Goal: Communication & Community: Answer question/provide support

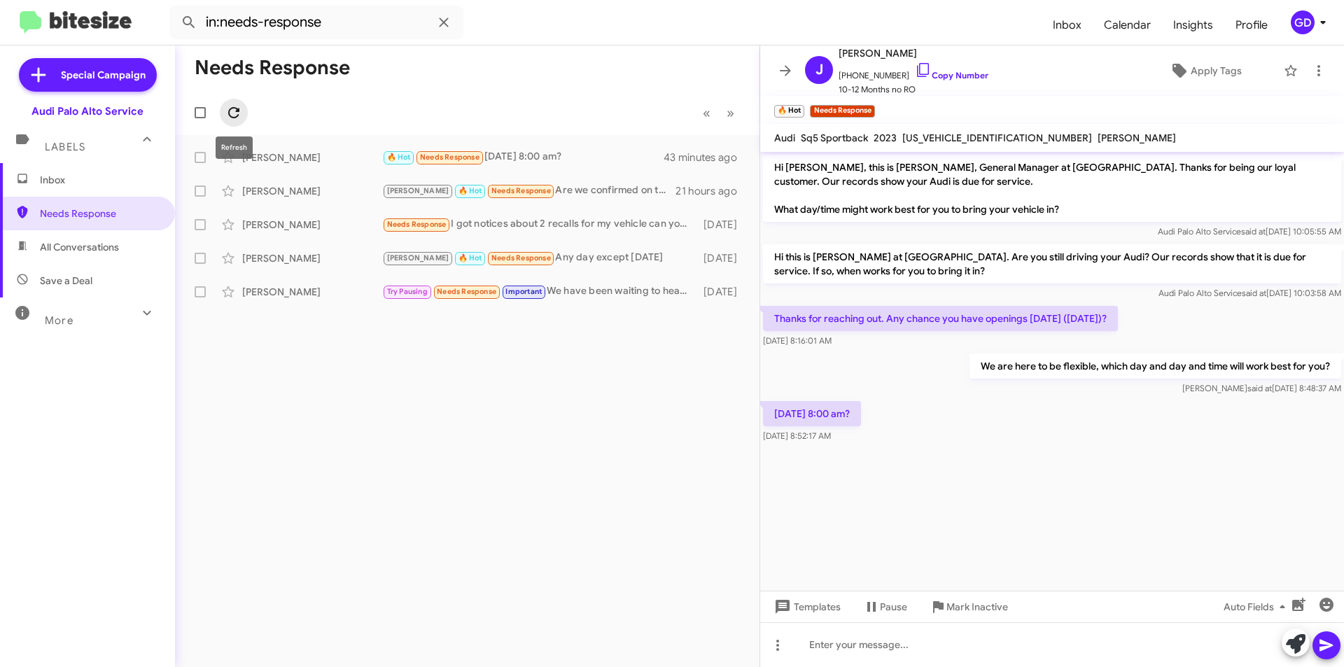
click at [236, 106] on icon at bounding box center [233, 112] width 17 height 17
click at [54, 185] on span "Inbox" at bounding box center [99, 180] width 119 height 14
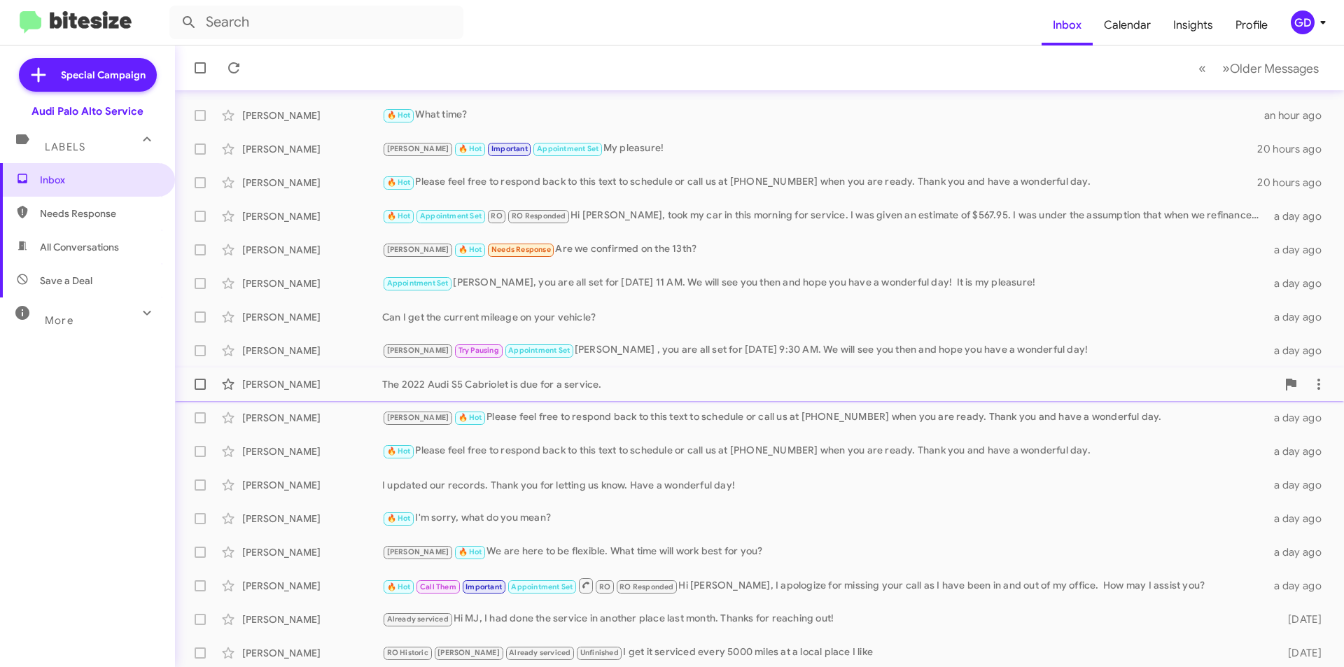
scroll to position [146, 0]
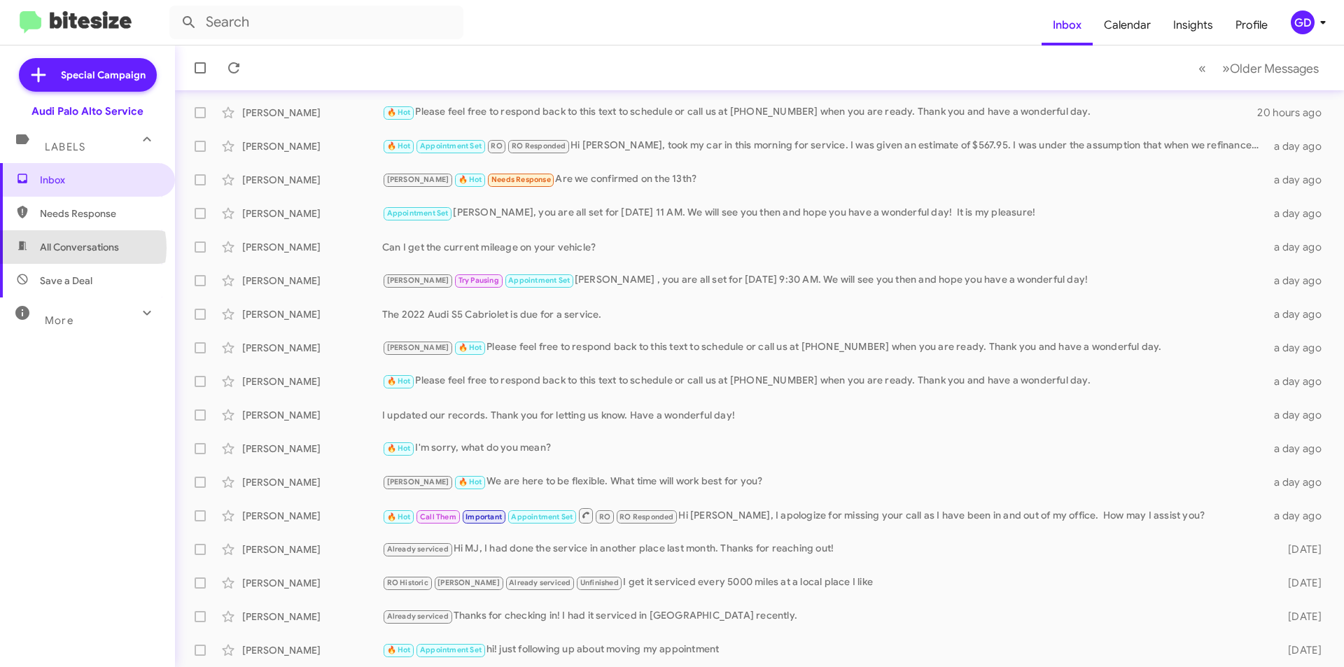
click at [82, 248] on span "All Conversations" at bounding box center [79, 247] width 79 height 14
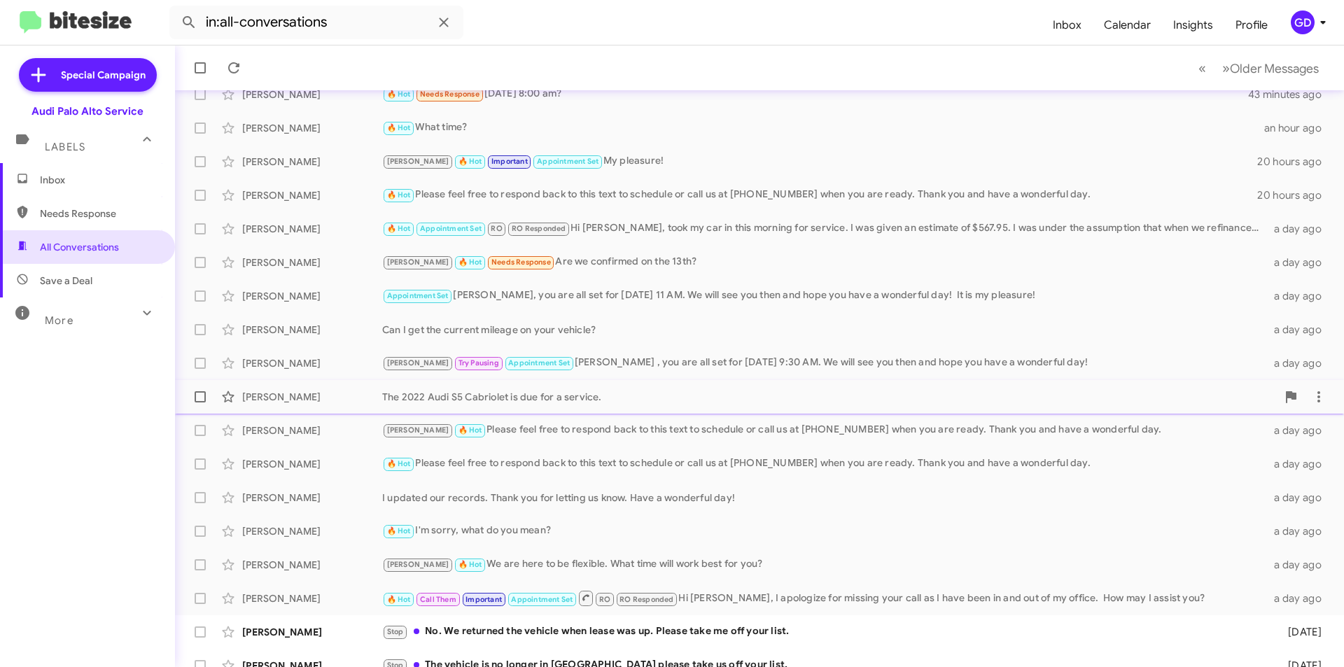
scroll to position [146, 0]
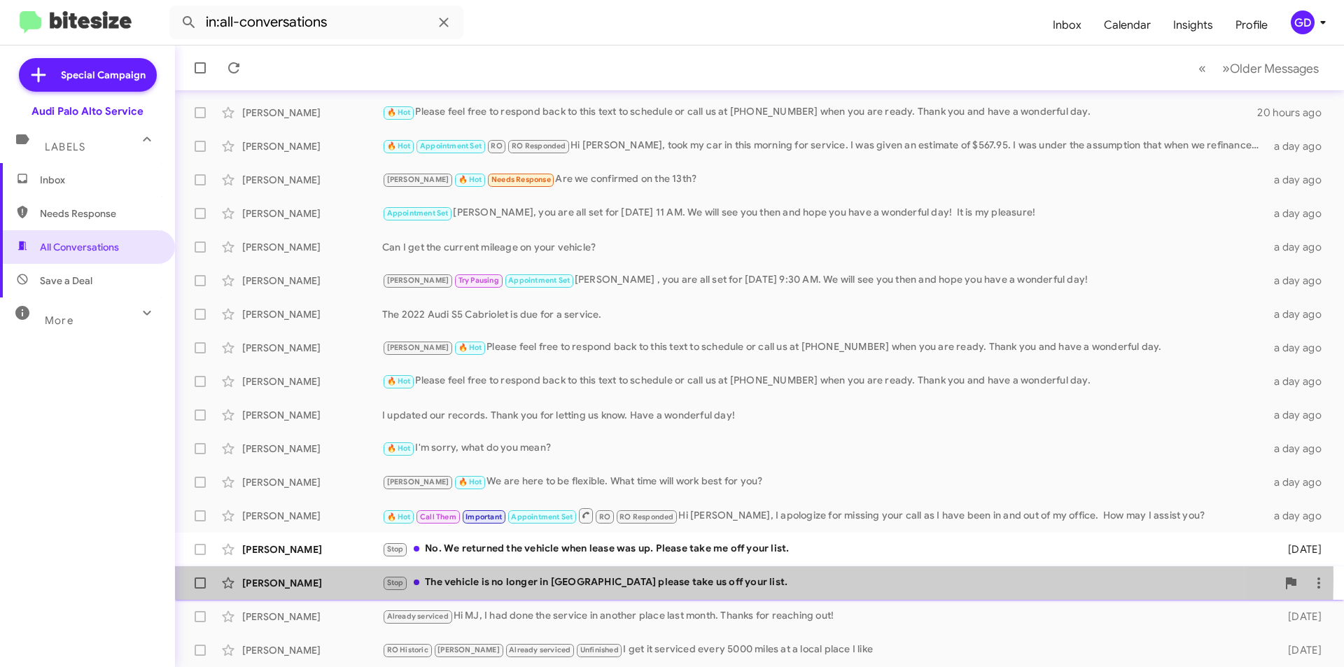
click at [490, 577] on div "Stop The vehicle is no longer in [GEOGRAPHIC_DATA] please take us off your list." at bounding box center [829, 583] width 894 height 16
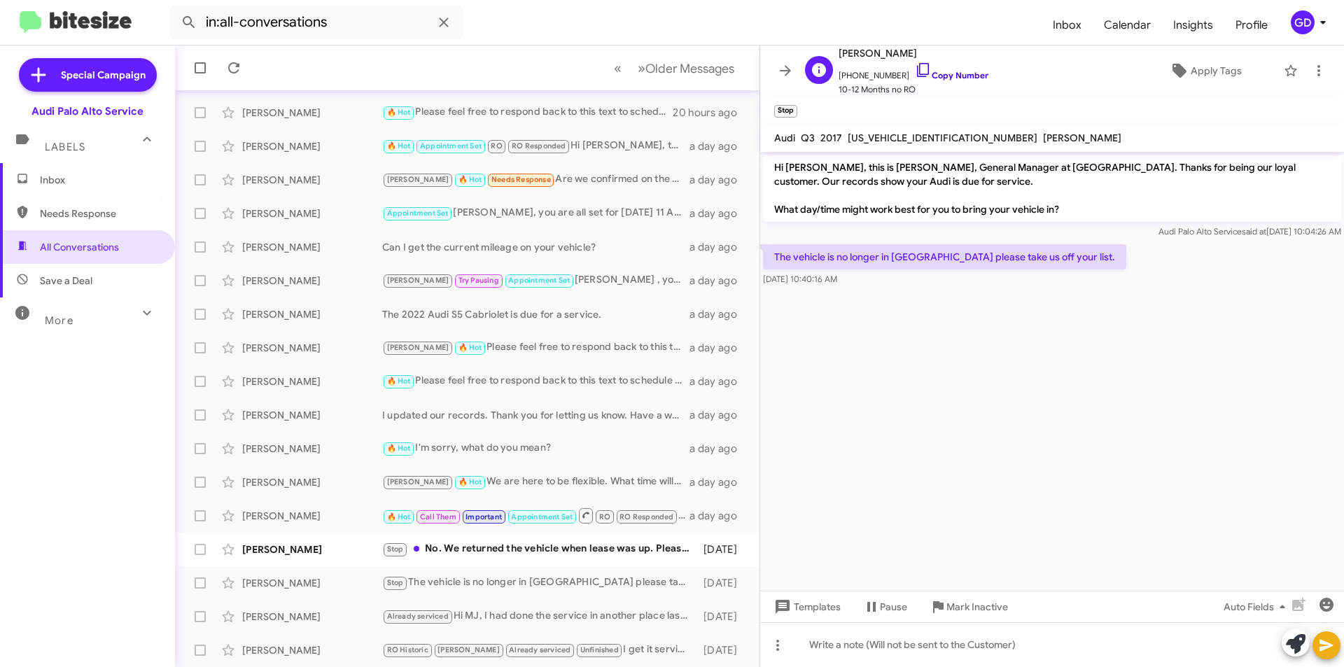
click at [939, 74] on link "Copy Number" at bounding box center [951, 75] width 73 height 10
click at [1198, 70] on span "Apply Tags" at bounding box center [1215, 70] width 51 height 25
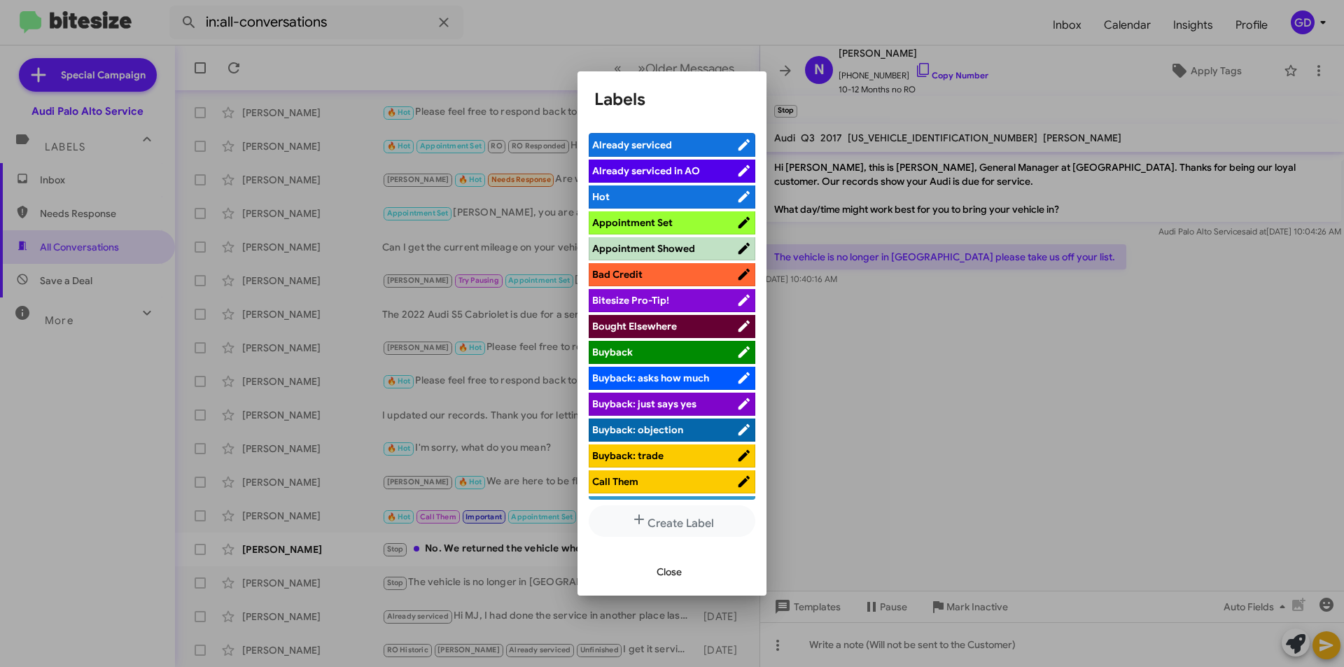
scroll to position [350, 0]
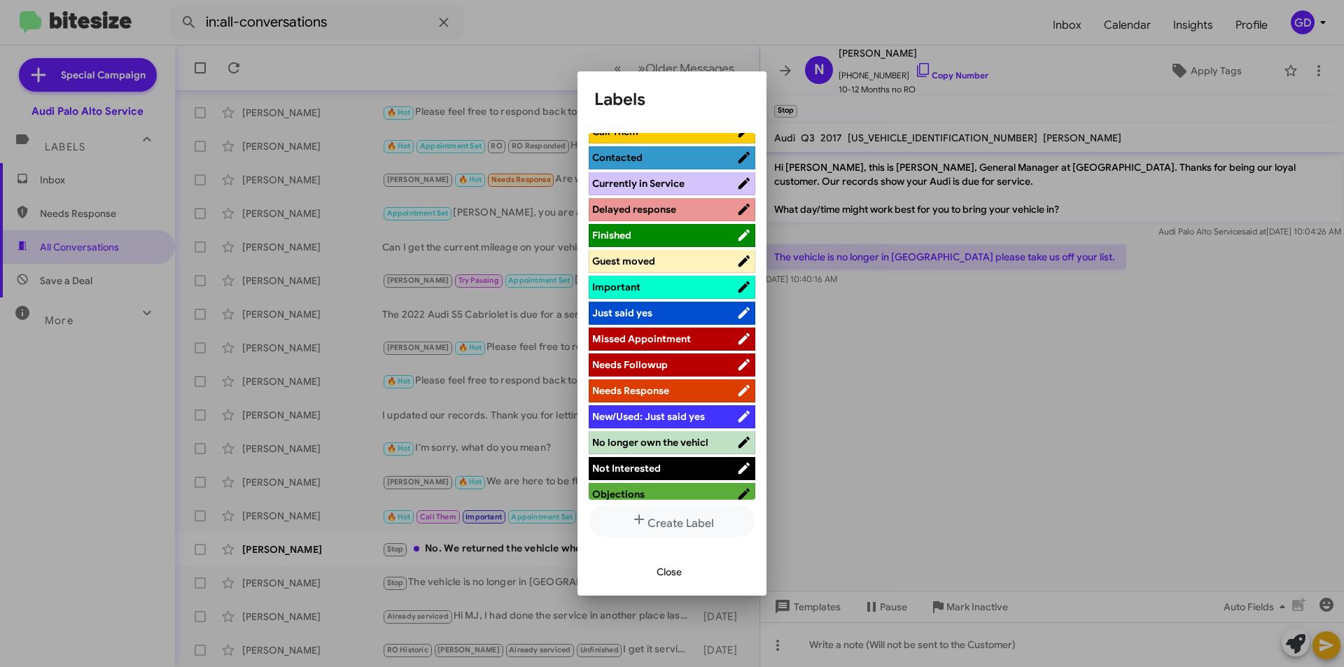
click at [652, 258] on span "Guest moved" at bounding box center [623, 261] width 63 height 13
click at [649, 475] on li "Not Interested" at bounding box center [672, 468] width 167 height 23
click at [649, 476] on li "Not Interested" at bounding box center [672, 468] width 167 height 23
click at [631, 470] on span "Not Interested" at bounding box center [626, 468] width 69 height 13
click at [661, 570] on span "Close" at bounding box center [668, 571] width 25 height 25
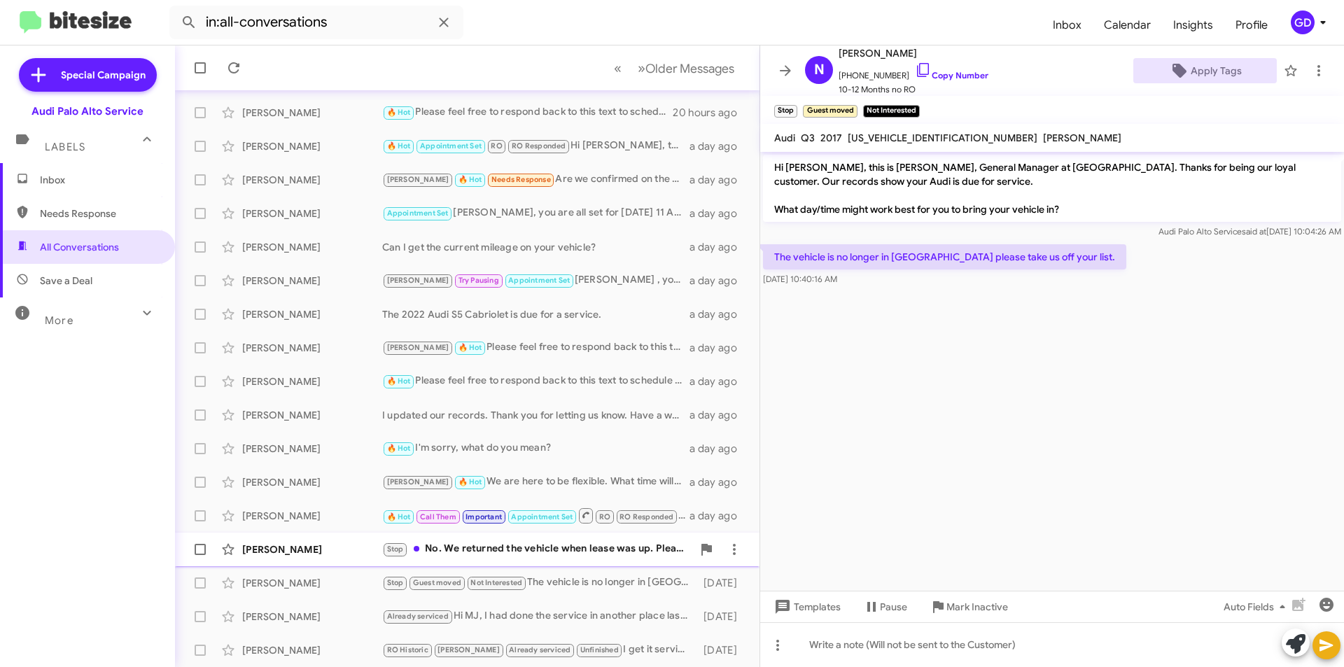
click at [512, 549] on div "Stop No. We returned the vehicle when lease was up. Please take me off your lis…" at bounding box center [537, 549] width 310 height 16
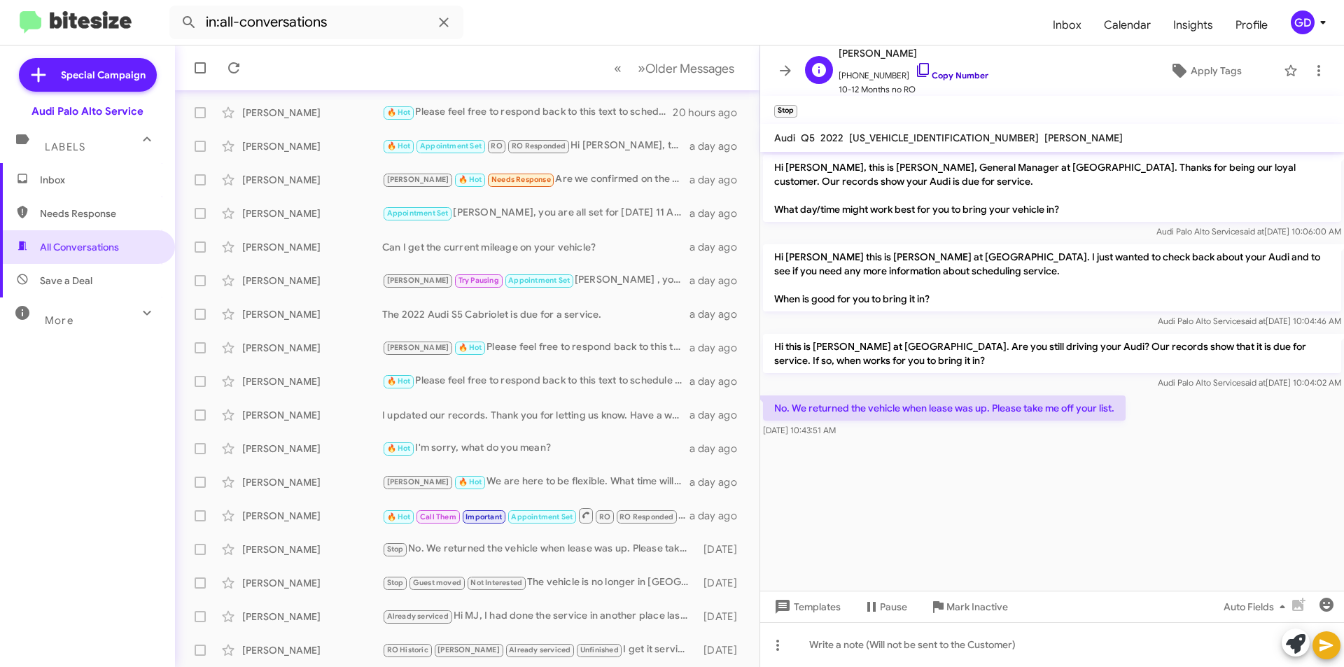
click at [946, 73] on link "Copy Number" at bounding box center [951, 75] width 73 height 10
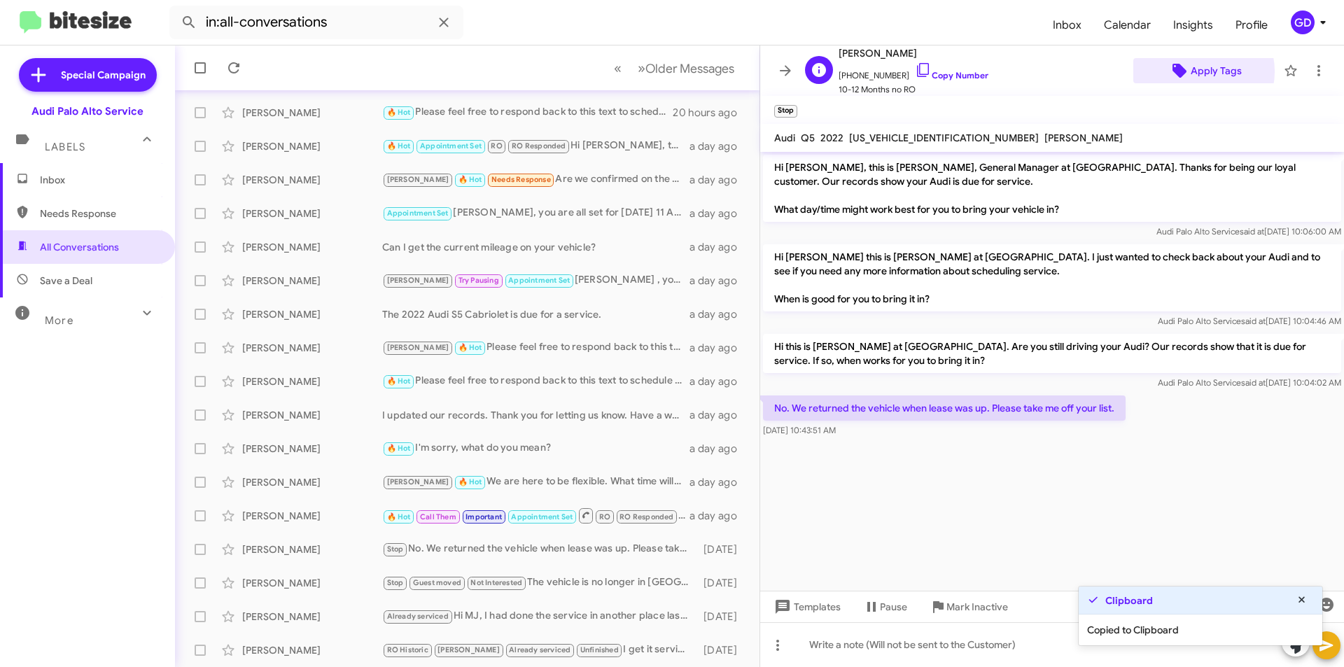
click at [1196, 72] on span "Apply Tags" at bounding box center [1215, 70] width 51 height 25
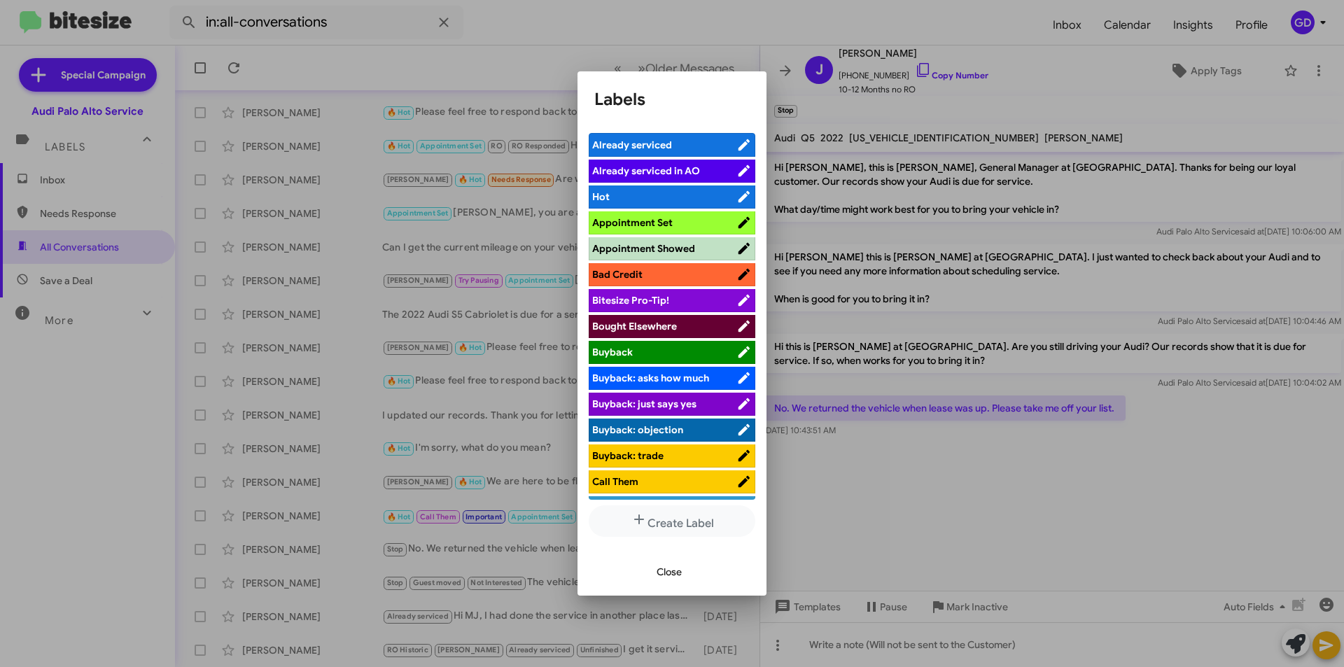
scroll to position [630, 0]
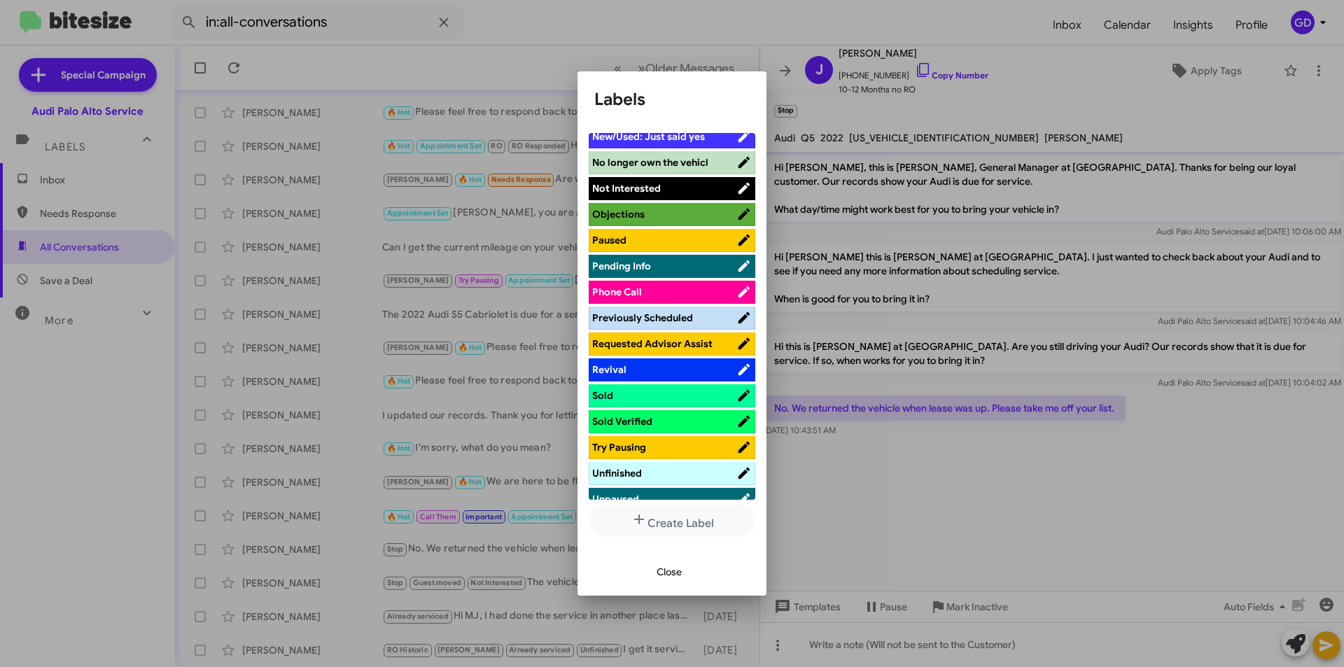
click at [647, 158] on span "No longer own the vehicl" at bounding box center [650, 162] width 116 height 13
click at [661, 188] on span "Not Interested" at bounding box center [664, 188] width 144 height 14
click at [671, 574] on span "Close" at bounding box center [668, 571] width 25 height 25
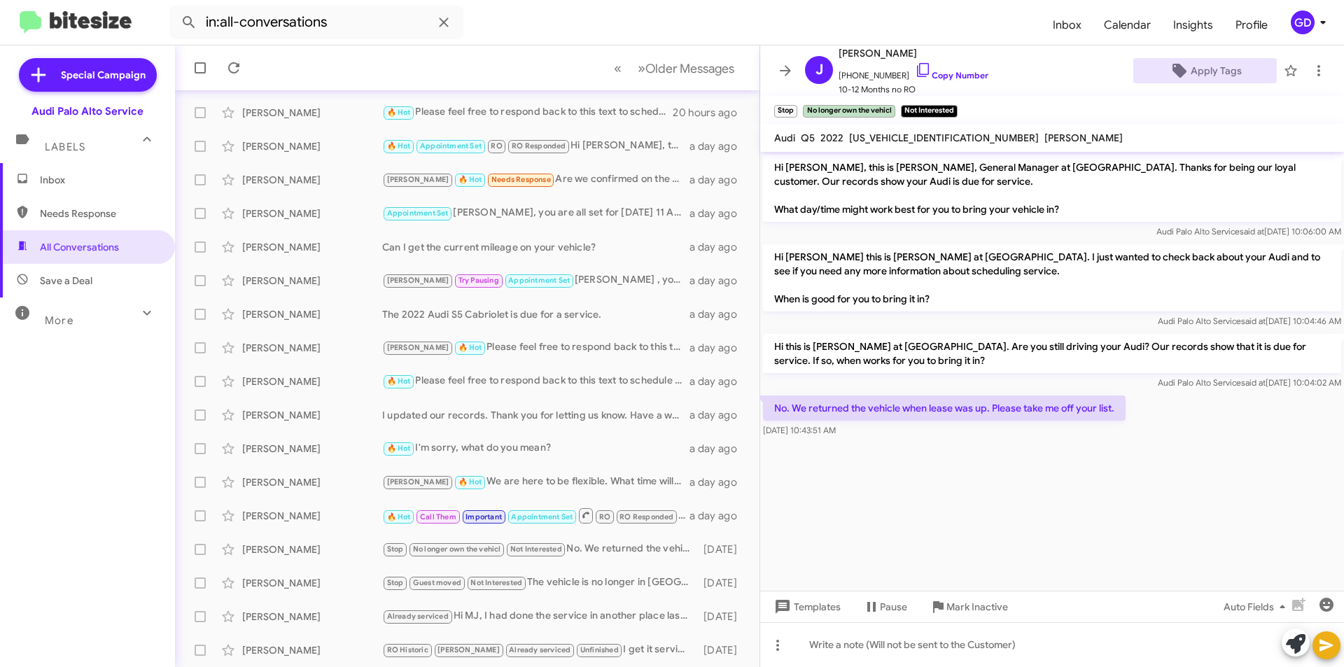
click at [72, 282] on span "Save a Deal" at bounding box center [66, 281] width 52 height 14
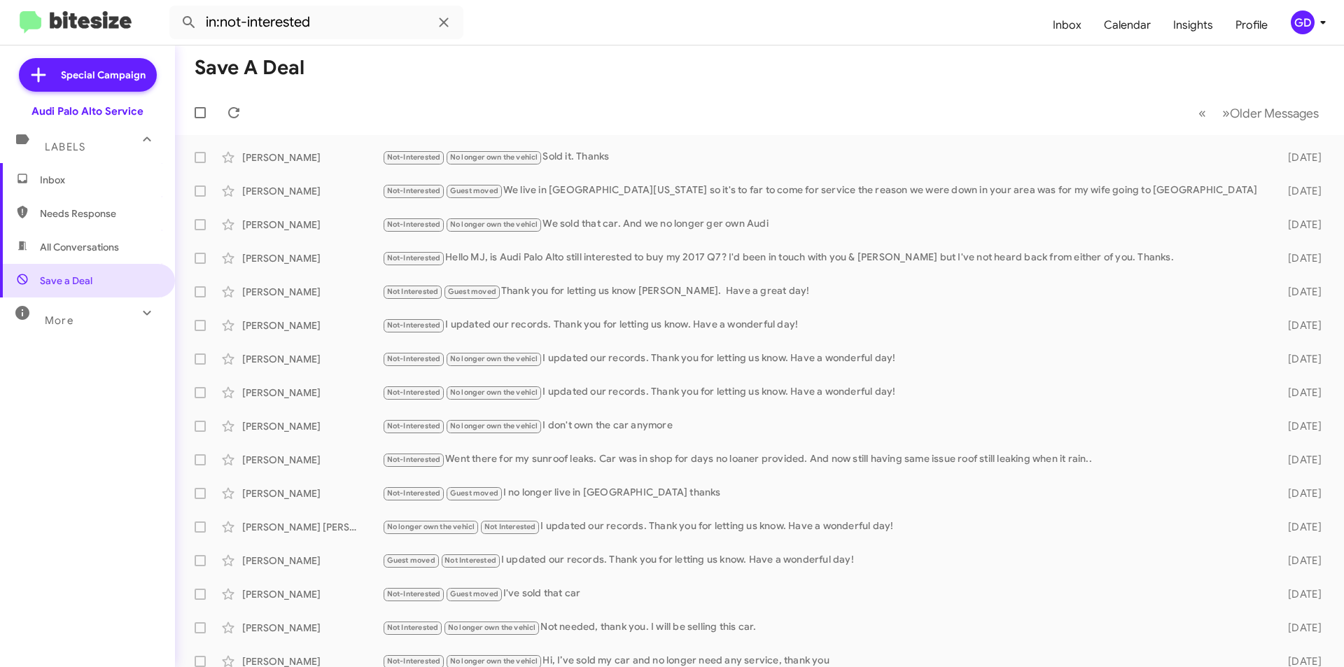
click at [74, 240] on span "All Conversations" at bounding box center [79, 247] width 79 height 14
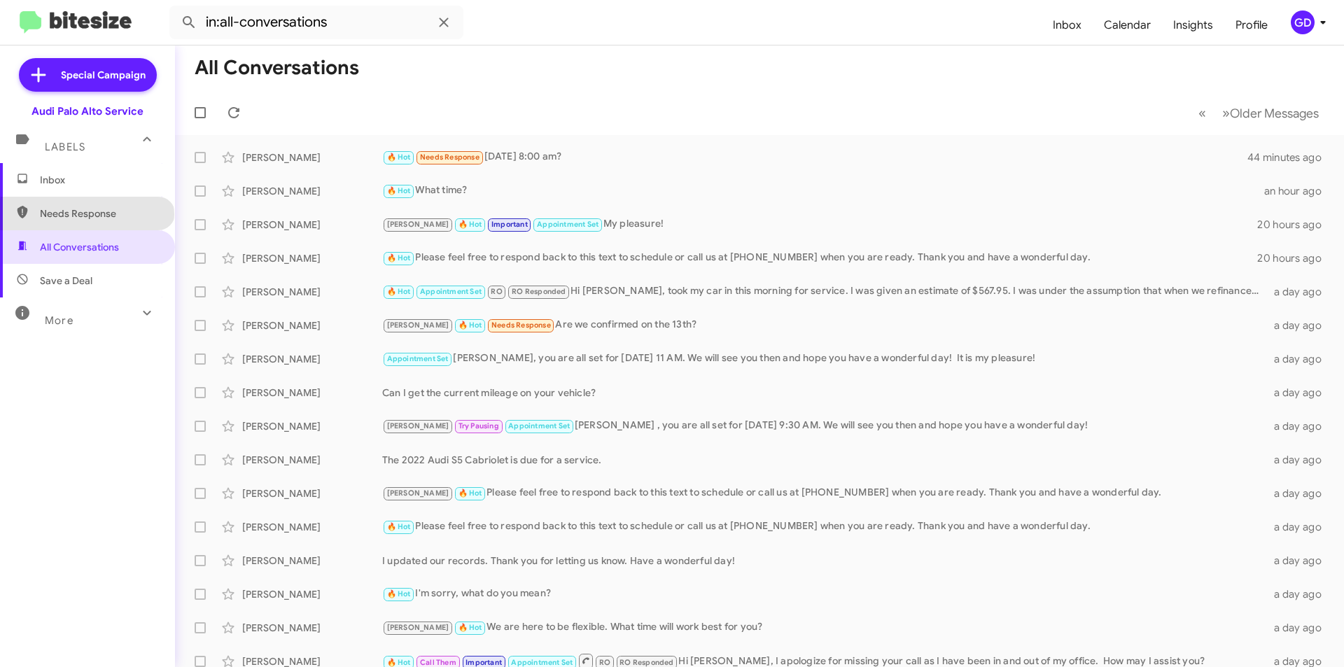
click at [85, 214] on span "Needs Response" at bounding box center [99, 213] width 119 height 14
type input "in:needs-response"
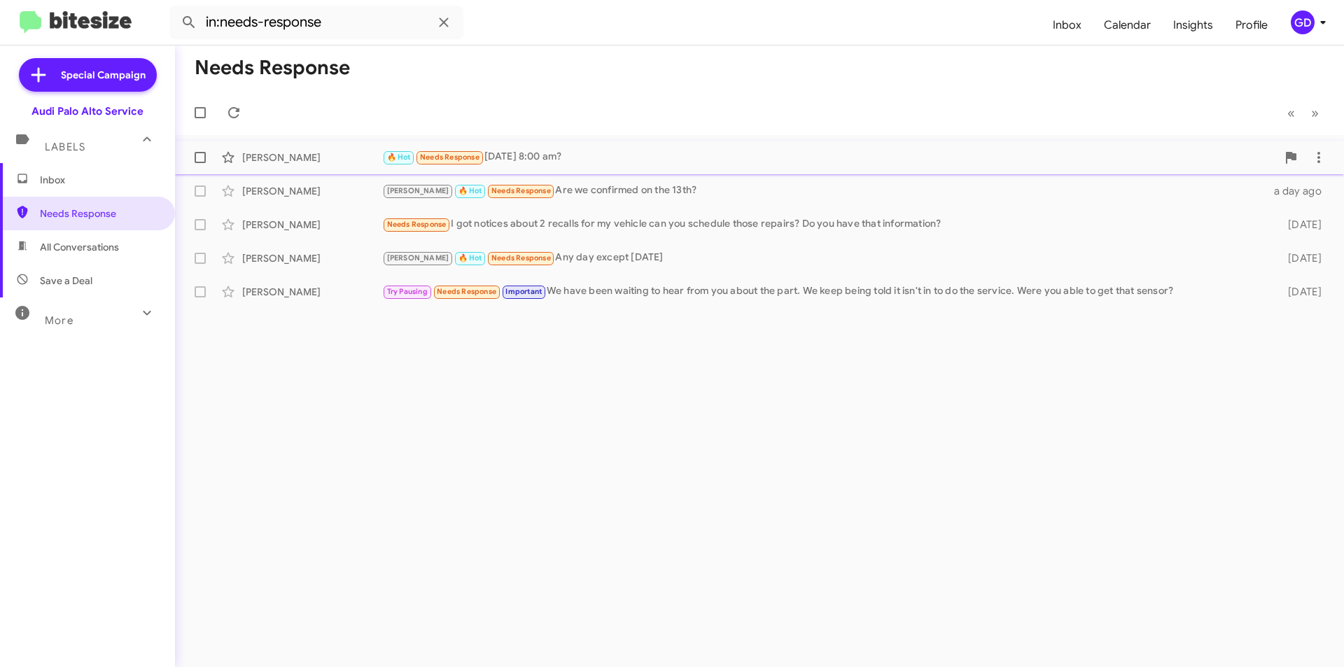
click at [554, 159] on div "🔥 Hot Needs Response [DATE] 8:00 am?" at bounding box center [829, 157] width 894 height 16
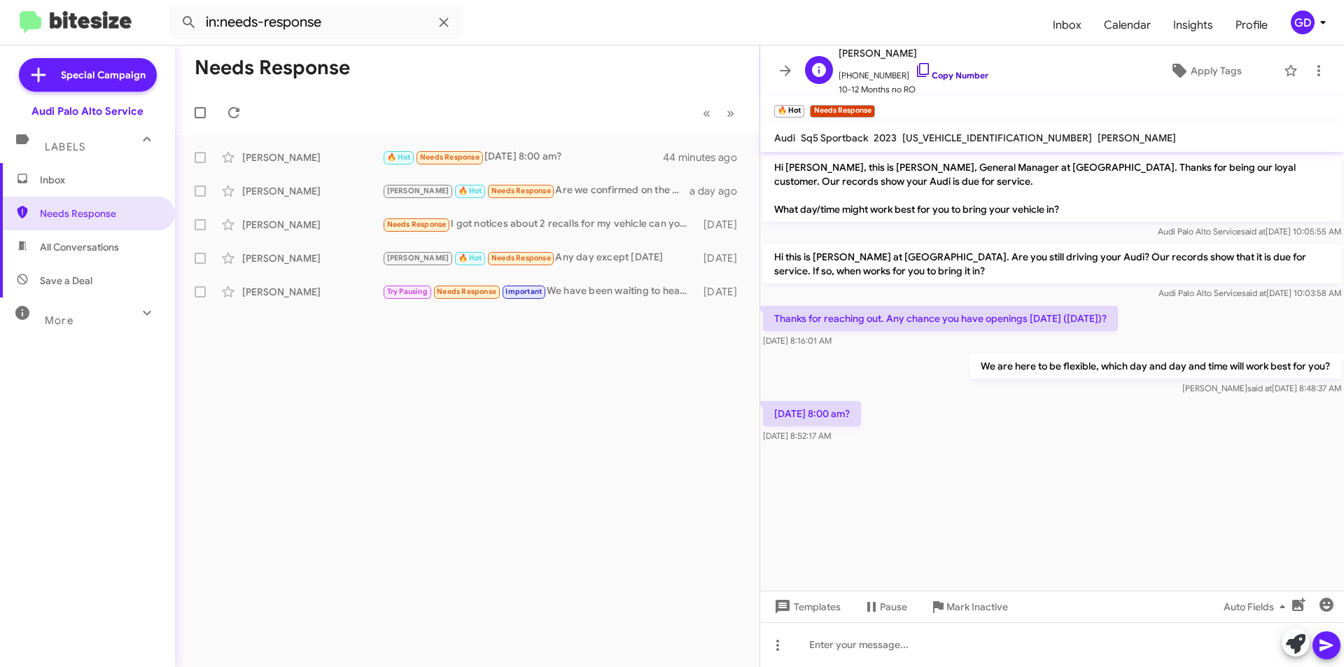
click at [940, 70] on link "Copy Number" at bounding box center [951, 75] width 73 height 10
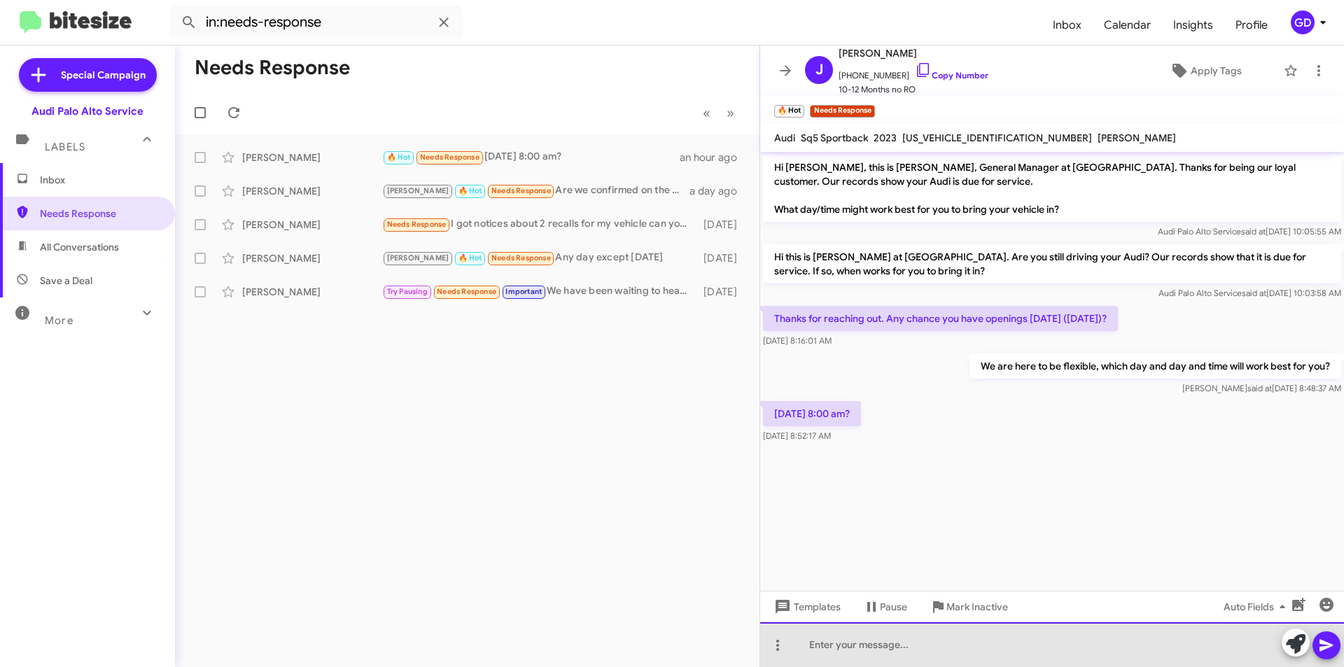
click at [839, 643] on div at bounding box center [1052, 644] width 584 height 45
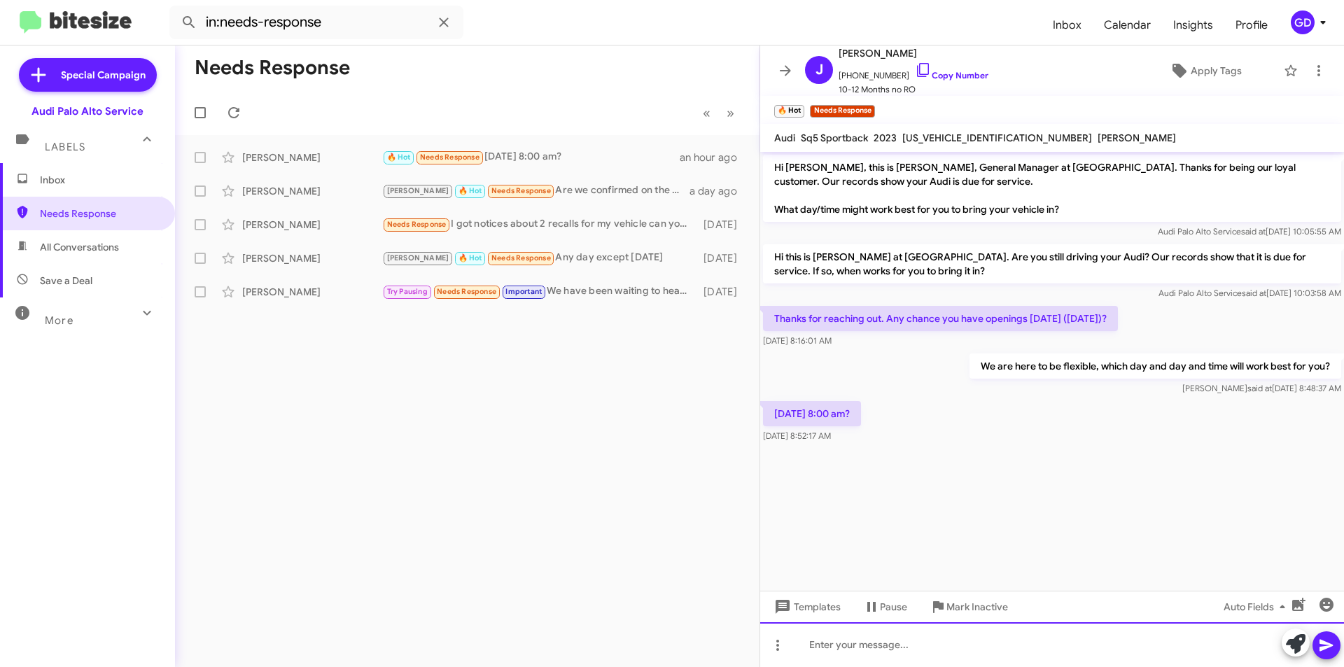
paste div
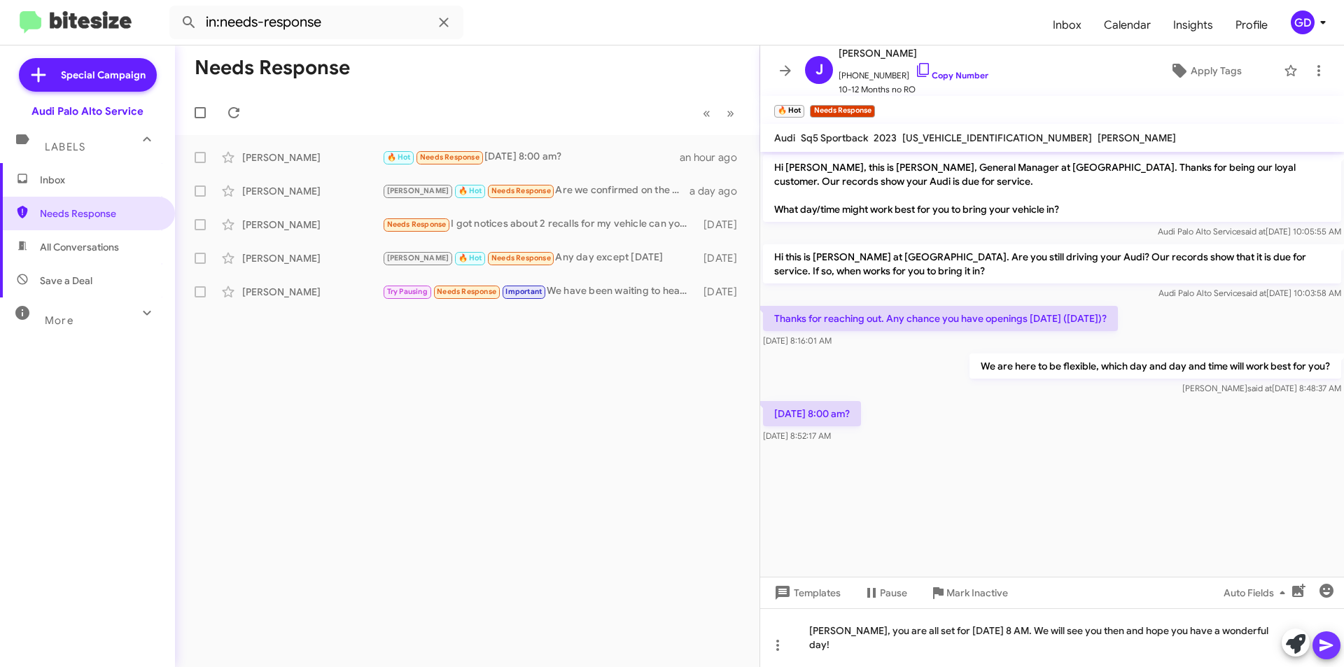
click at [1324, 646] on icon at bounding box center [1326, 645] width 17 height 17
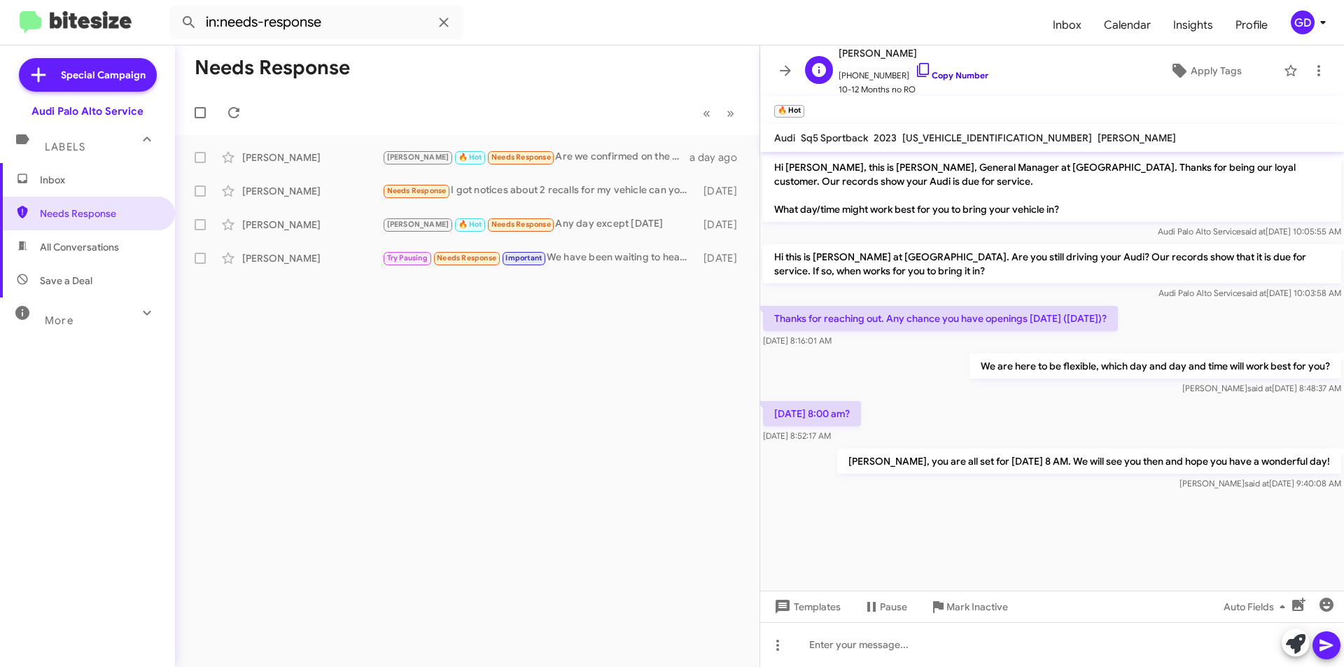
click at [938, 76] on link "Copy Number" at bounding box center [951, 75] width 73 height 10
click at [1204, 72] on span "Apply Tags" at bounding box center [1215, 70] width 51 height 25
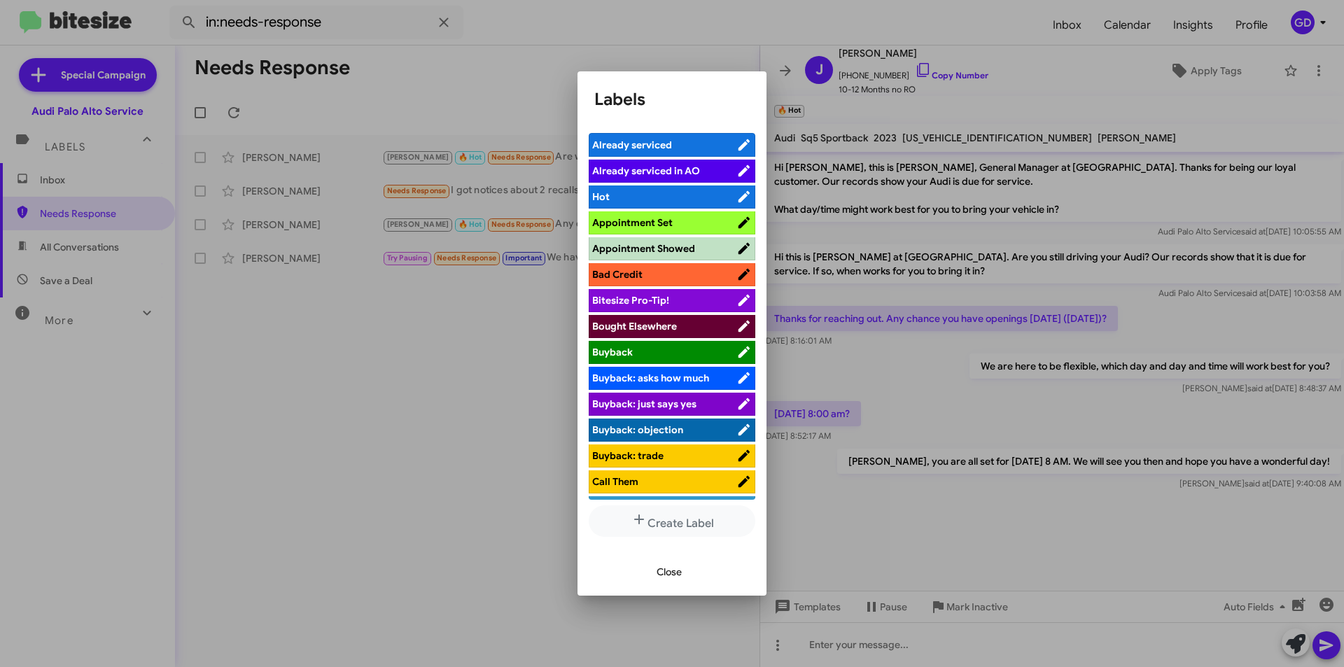
drag, startPoint x: 659, startPoint y: 223, endPoint x: 556, endPoint y: 206, distance: 103.7
click at [658, 222] on span "Appointment Set" at bounding box center [632, 222] width 80 height 13
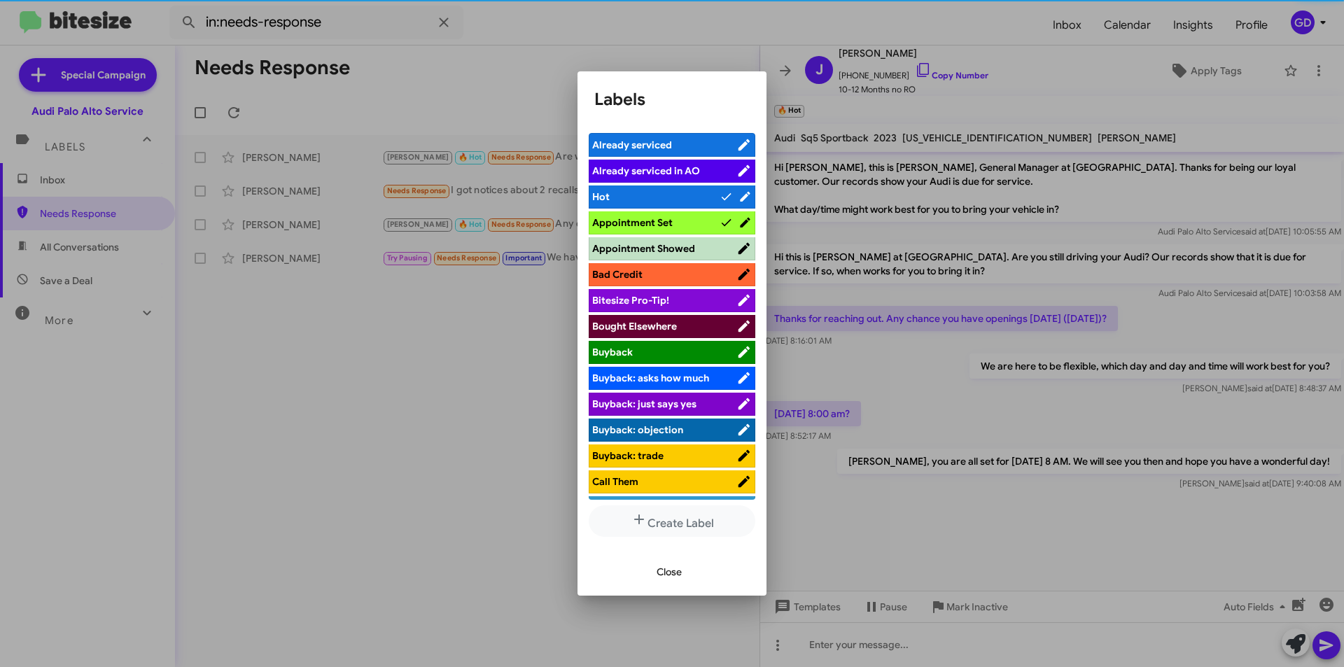
click at [669, 569] on span "Close" at bounding box center [668, 571] width 25 height 25
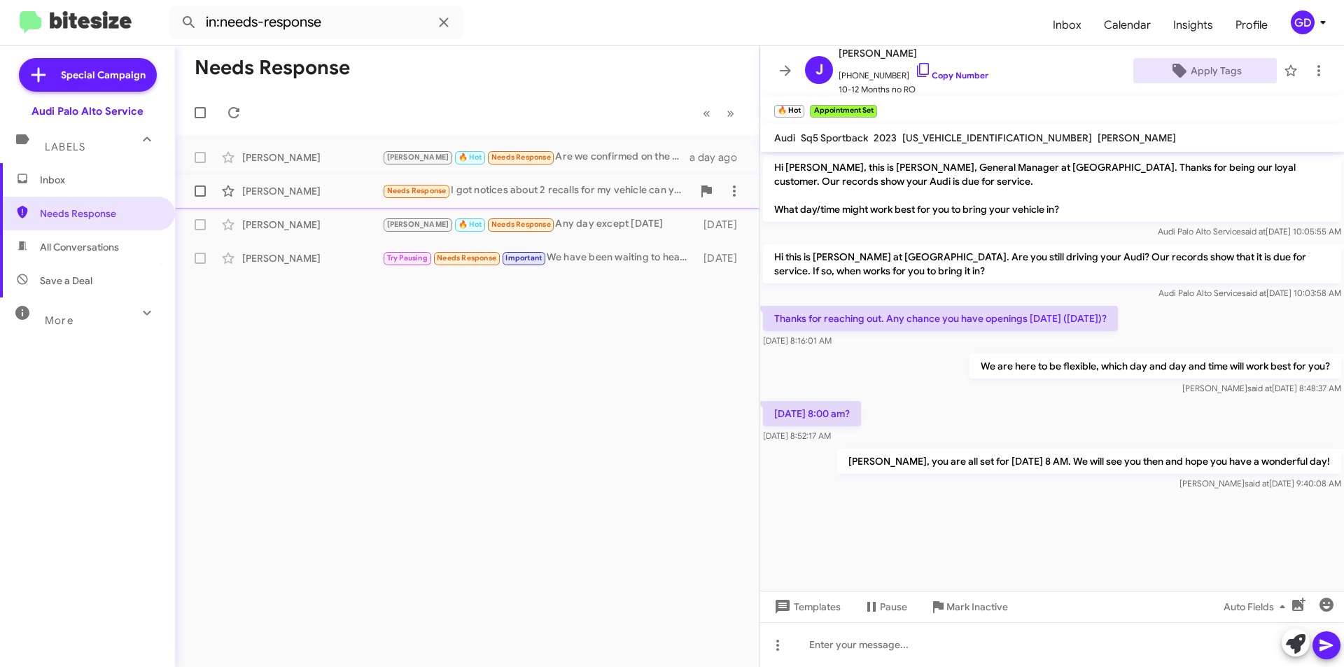
click at [515, 192] on div "Needs Response I got notices about 2 recalls for my vehicle can you schedule th…" at bounding box center [537, 191] width 310 height 16
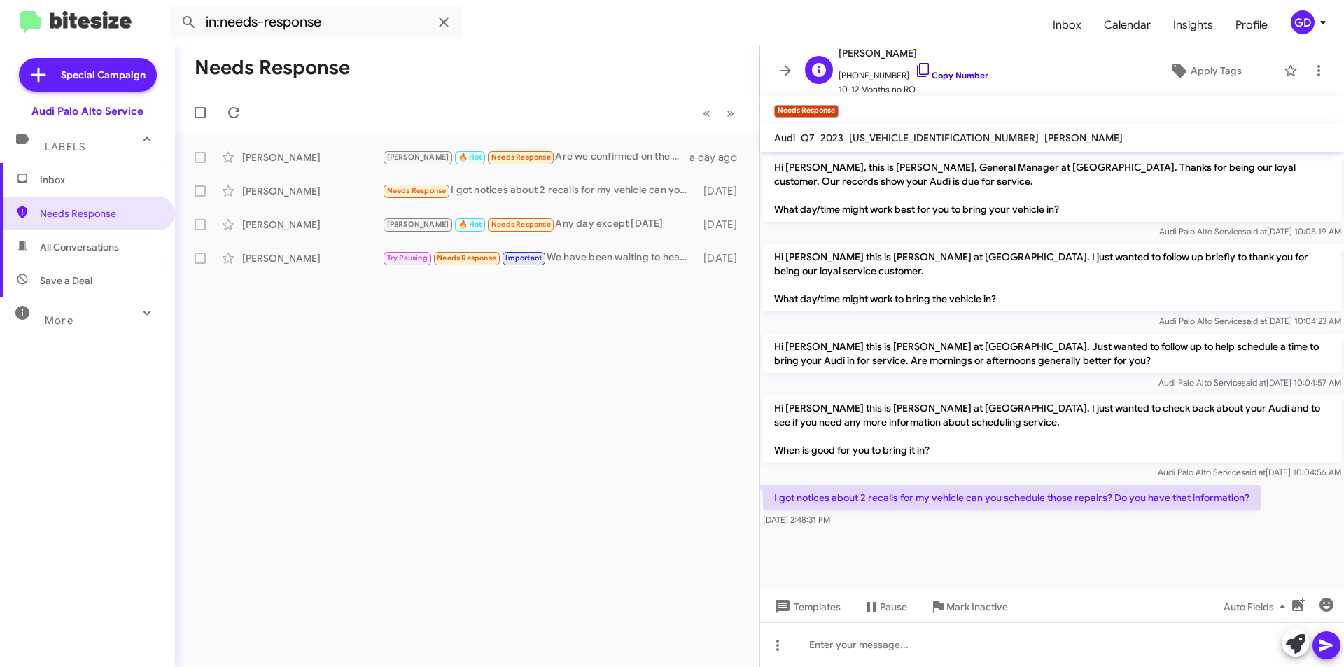
click at [937, 76] on link "Copy Number" at bounding box center [951, 75] width 73 height 10
click at [823, 643] on div at bounding box center [1052, 644] width 584 height 45
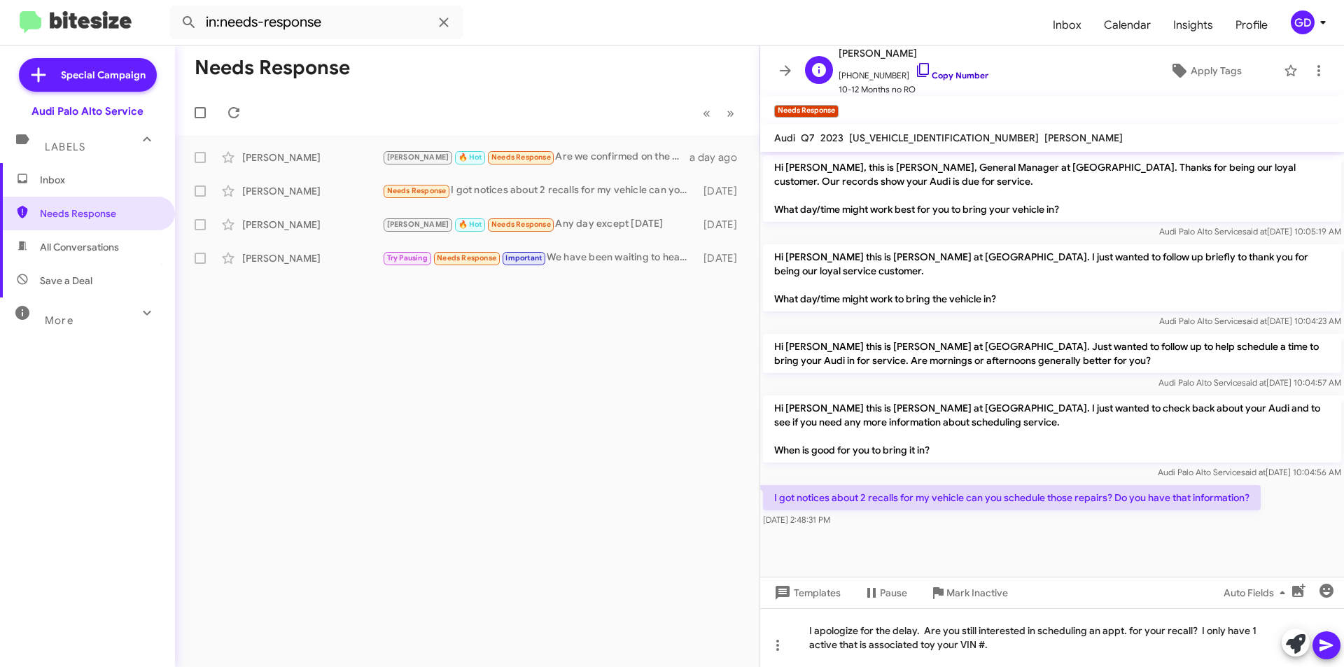
click at [939, 74] on link "Copy Number" at bounding box center [951, 75] width 73 height 10
click at [1330, 642] on icon at bounding box center [1326, 645] width 17 height 17
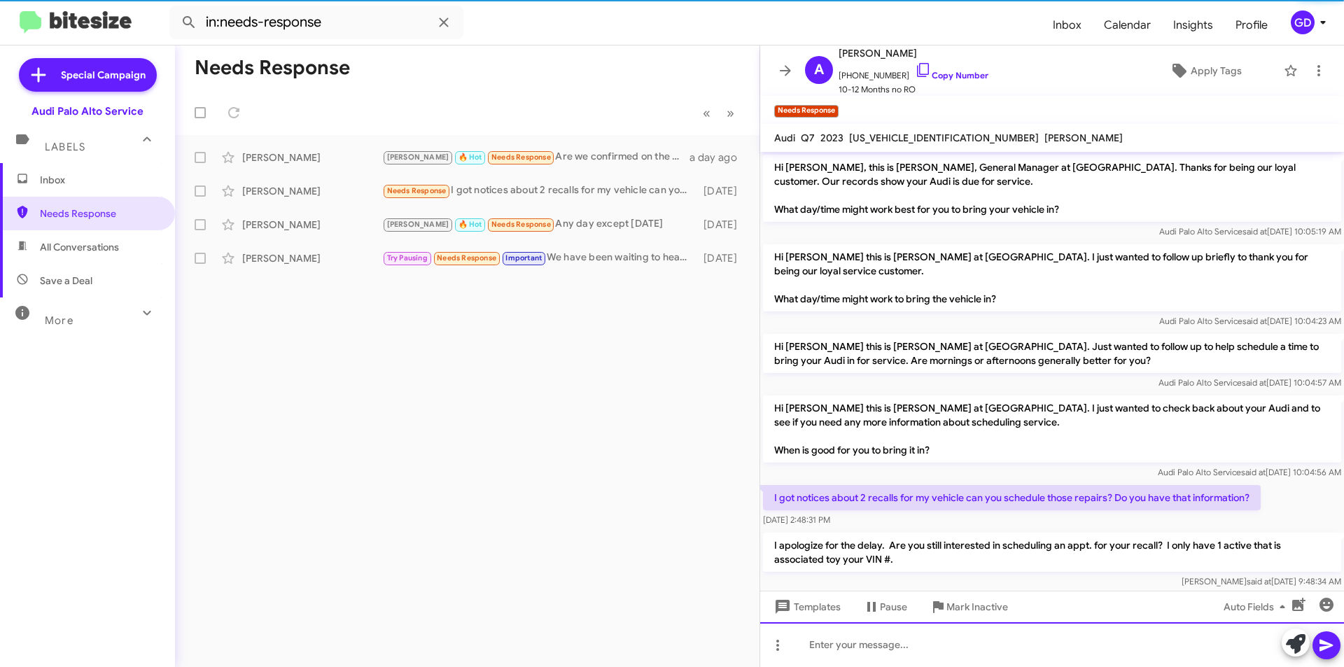
scroll to position [22, 0]
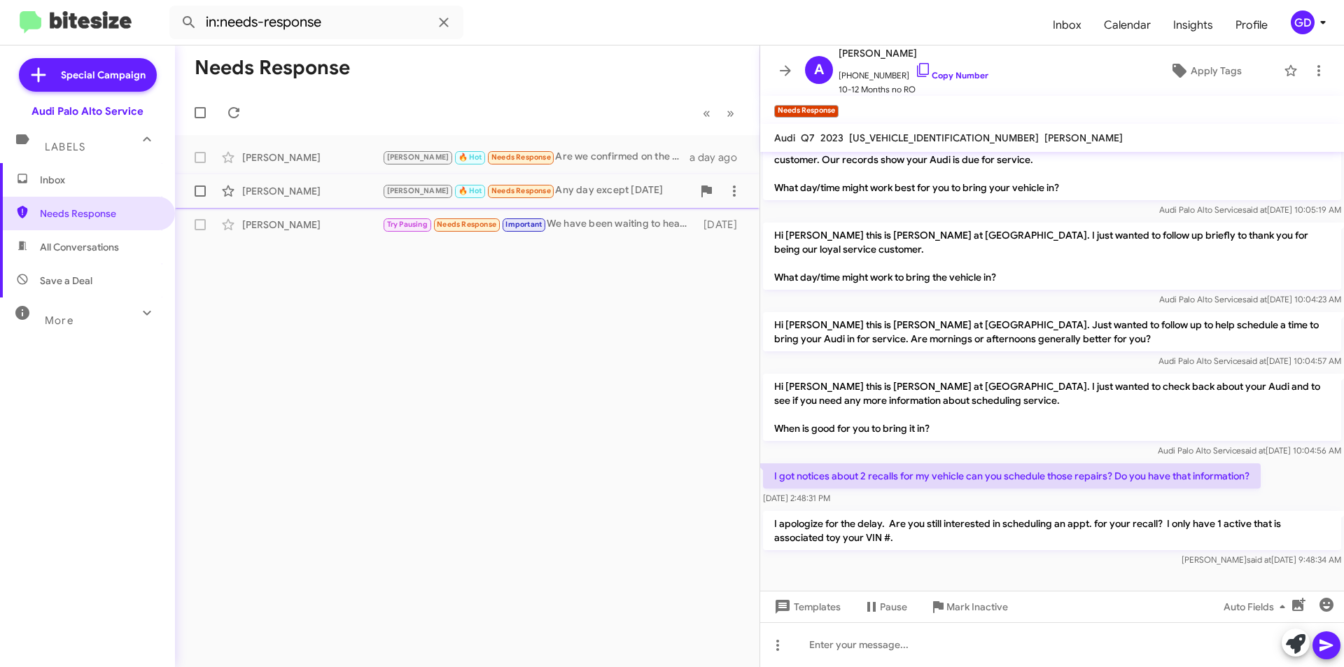
click at [591, 193] on div "[PERSON_NAME] 🔥 Hot Needs Response Any day except [DATE]" at bounding box center [537, 191] width 310 height 16
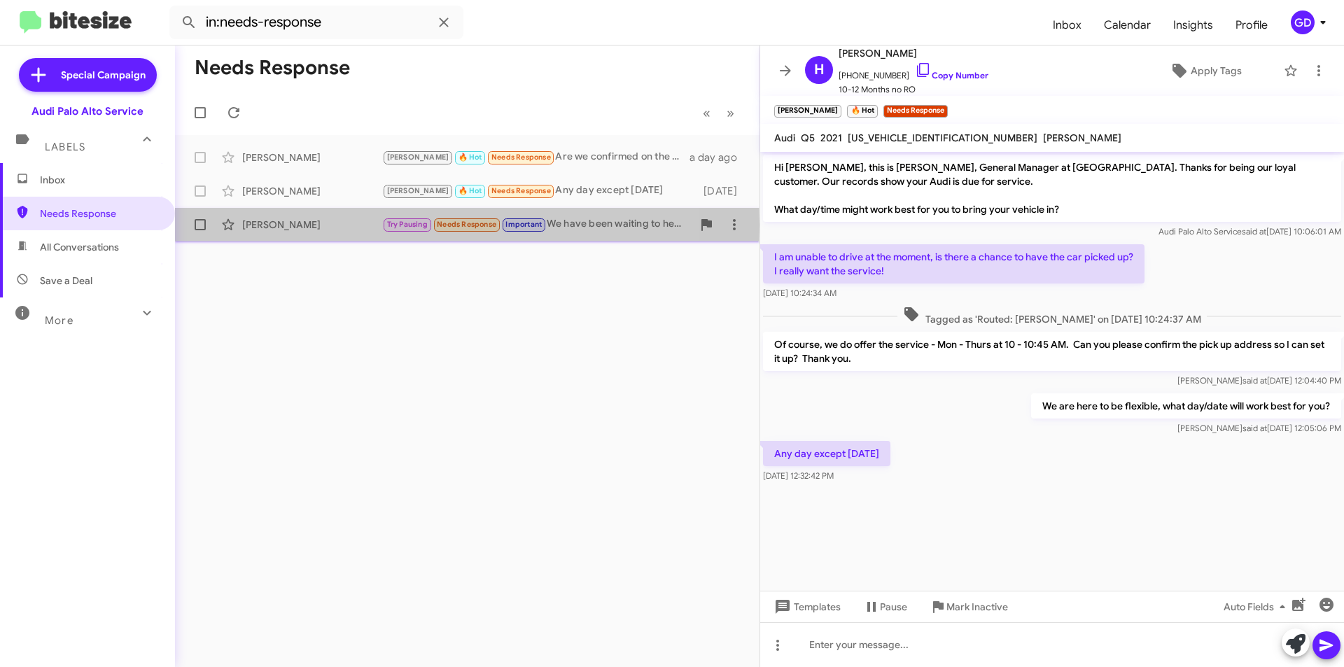
click at [283, 225] on div "[PERSON_NAME]" at bounding box center [312, 225] width 140 height 14
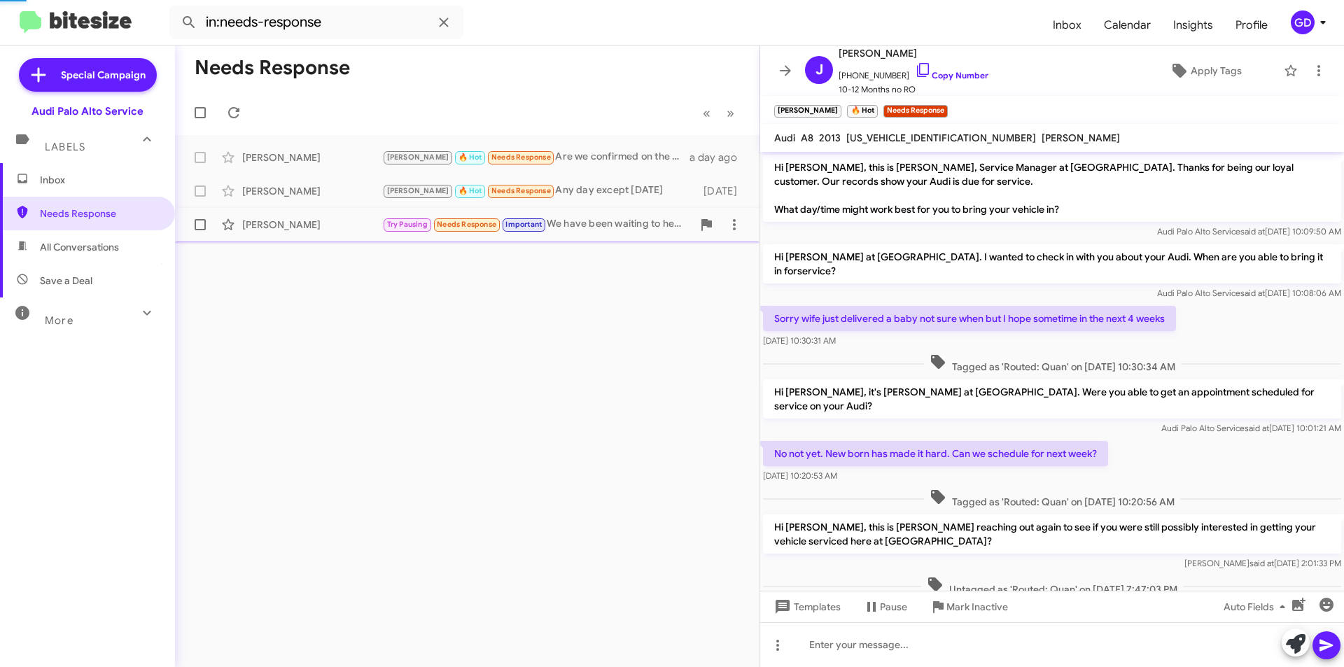
scroll to position [156, 0]
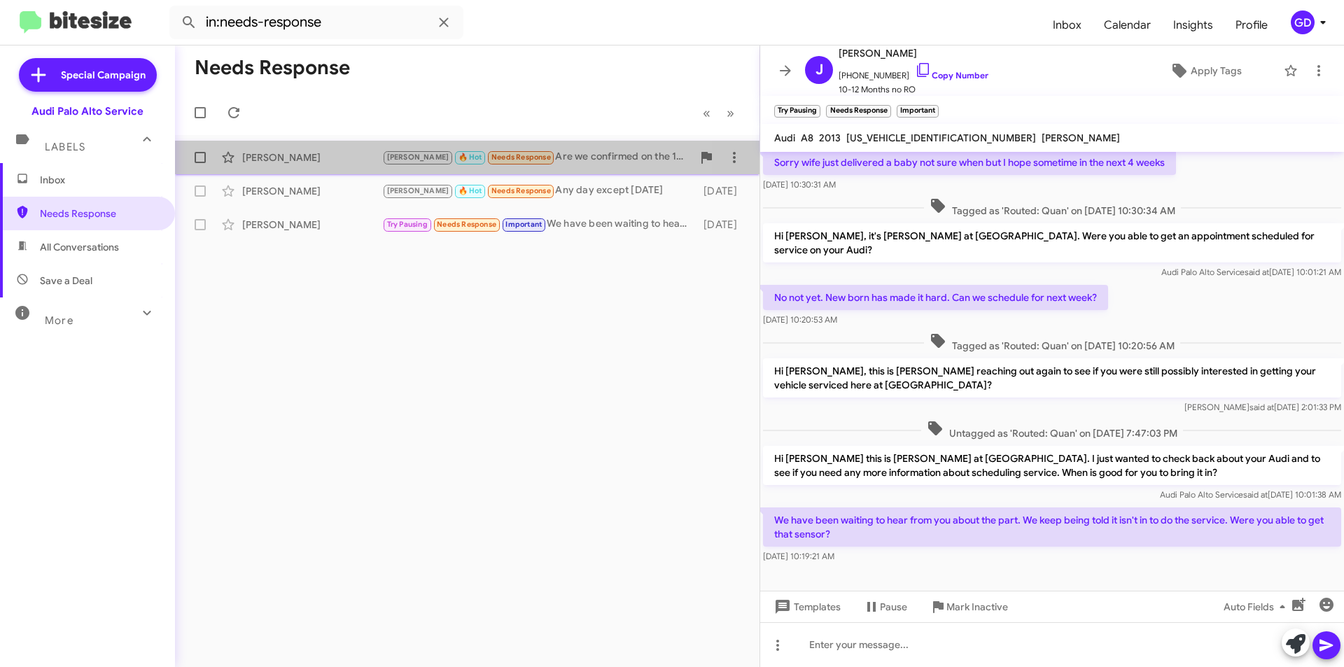
click at [291, 163] on div "[PERSON_NAME]" at bounding box center [312, 157] width 140 height 14
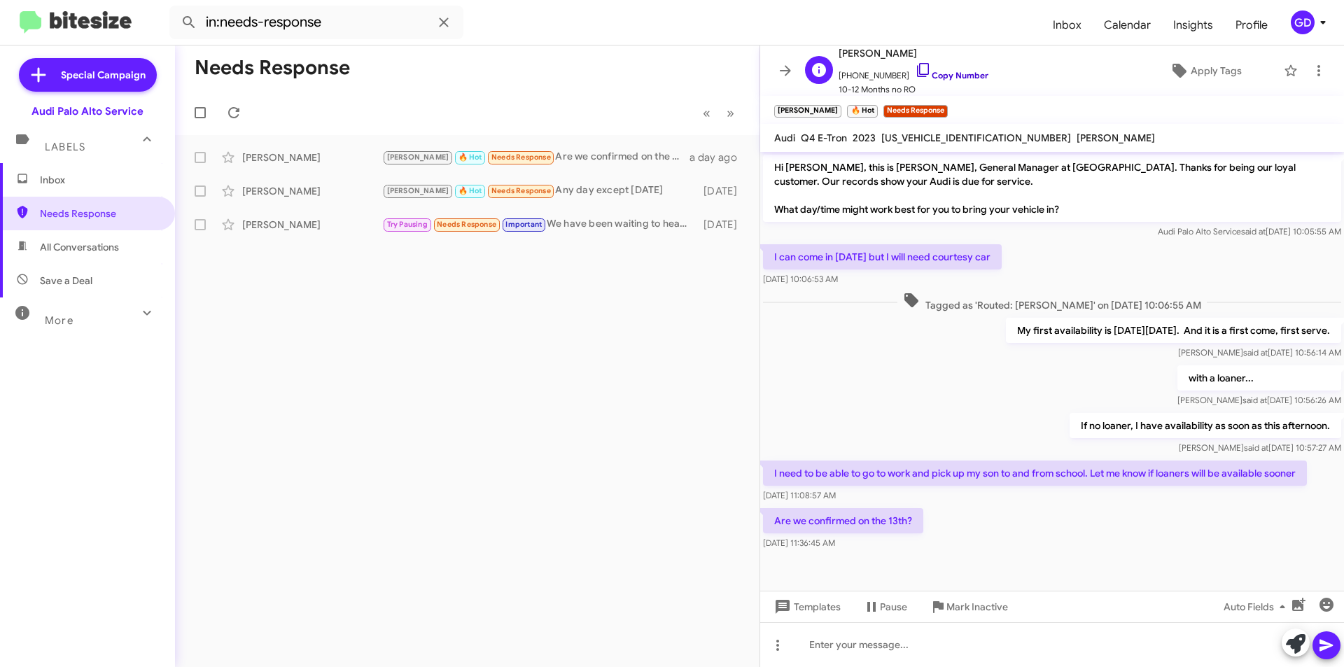
click at [943, 77] on link "Copy Number" at bounding box center [951, 75] width 73 height 10
click at [952, 73] on link "Copy Number" at bounding box center [951, 75] width 73 height 10
click at [853, 648] on div at bounding box center [1052, 644] width 584 height 45
click at [941, 74] on link "Copy Number" at bounding box center [951, 75] width 73 height 10
click at [823, 640] on div at bounding box center [1052, 644] width 584 height 45
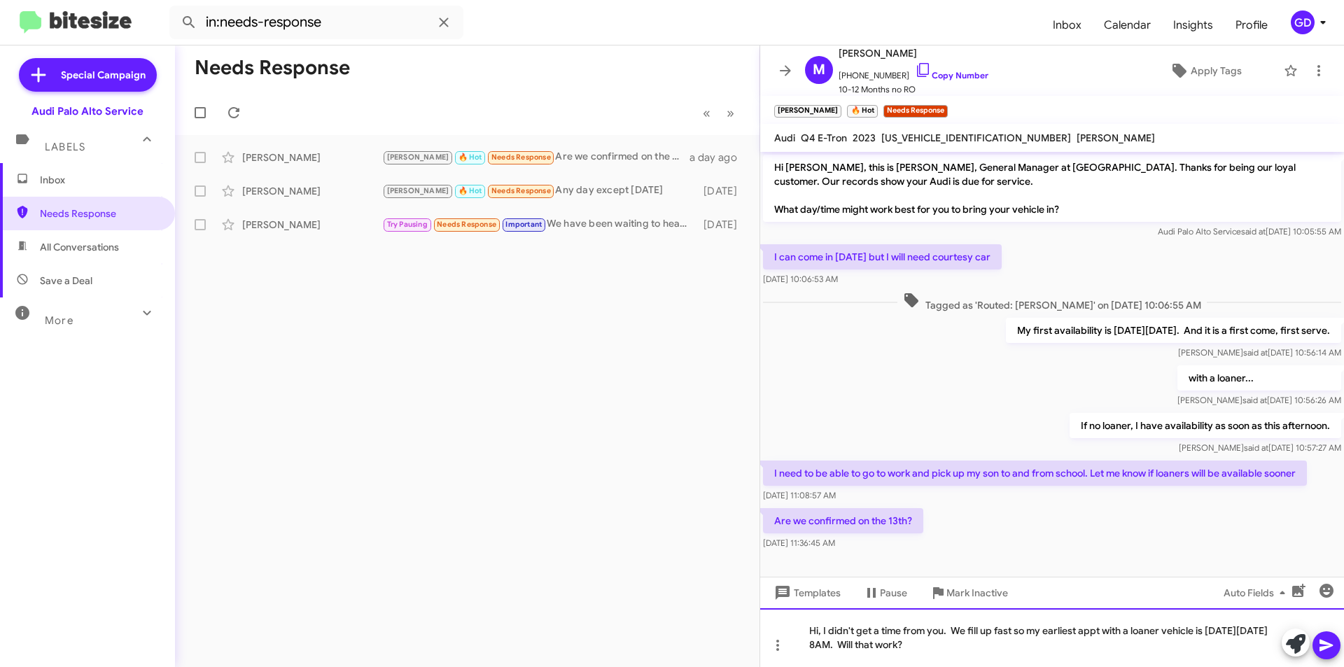
click at [971, 631] on div "Hi, I didn't get a time from you. We fill up fast so my earliest appt with a lo…" at bounding box center [1052, 637] width 584 height 59
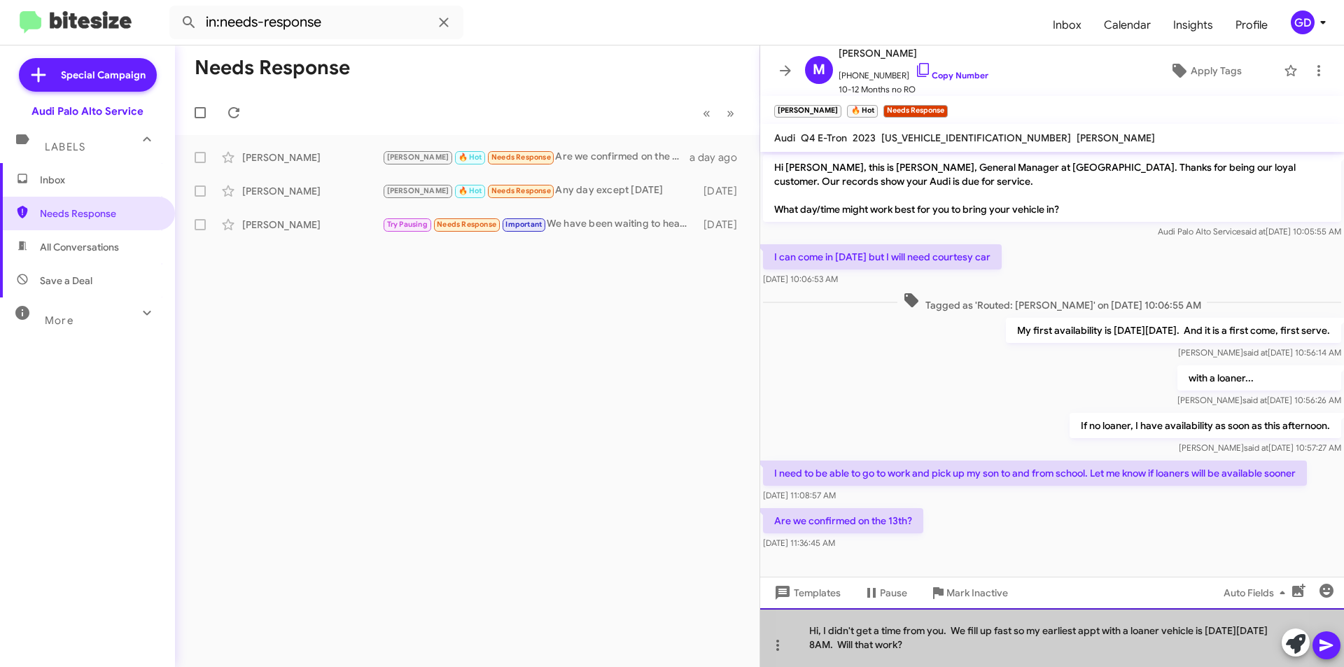
click at [971, 629] on div "Hi, I didn't get a time from you. We fill up fast so my earliest appt with a lo…" at bounding box center [1052, 637] width 584 height 59
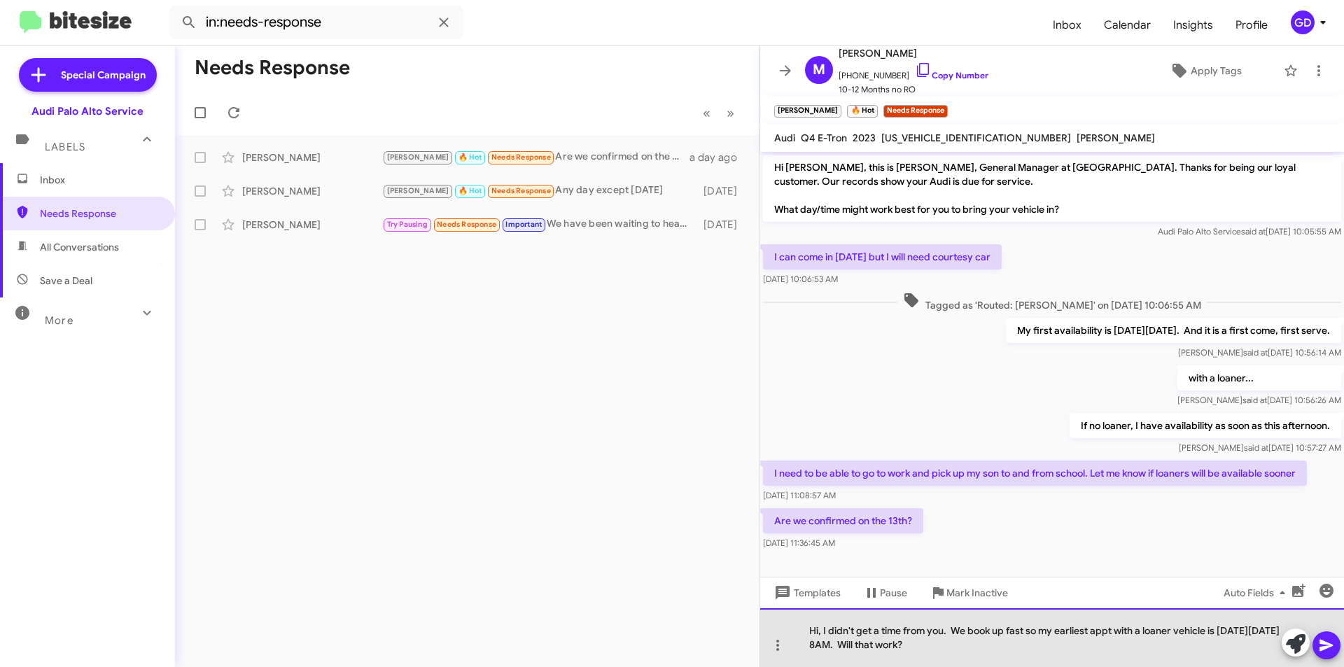
drag, startPoint x: 942, startPoint y: 633, endPoint x: 957, endPoint y: 634, distance: 14.7
click at [942, 633] on div "Hi, I didn't get a time from you. We book up fast so my earliest appt with a lo…" at bounding box center [1052, 637] width 584 height 59
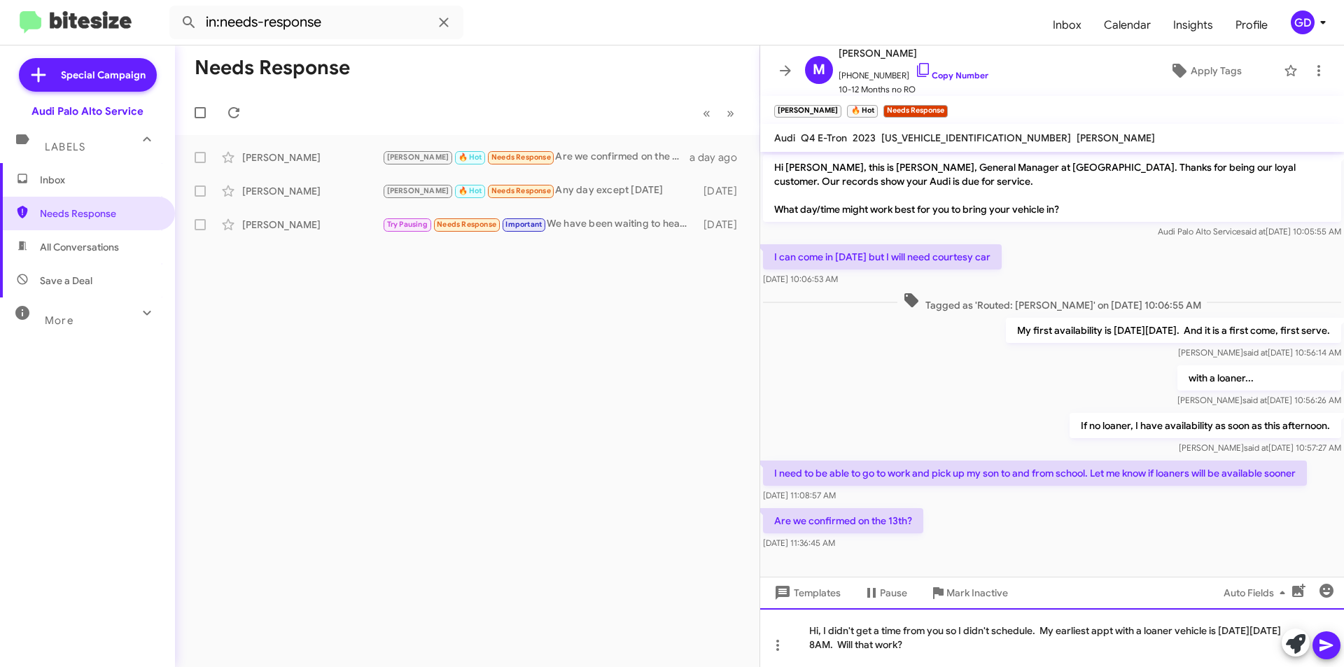
click at [955, 645] on div "Hi, I didn't get a time from you so I didn't schedule. My earliest appt with a …" at bounding box center [1052, 637] width 584 height 59
click at [1323, 649] on icon at bounding box center [1325, 646] width 13 height 12
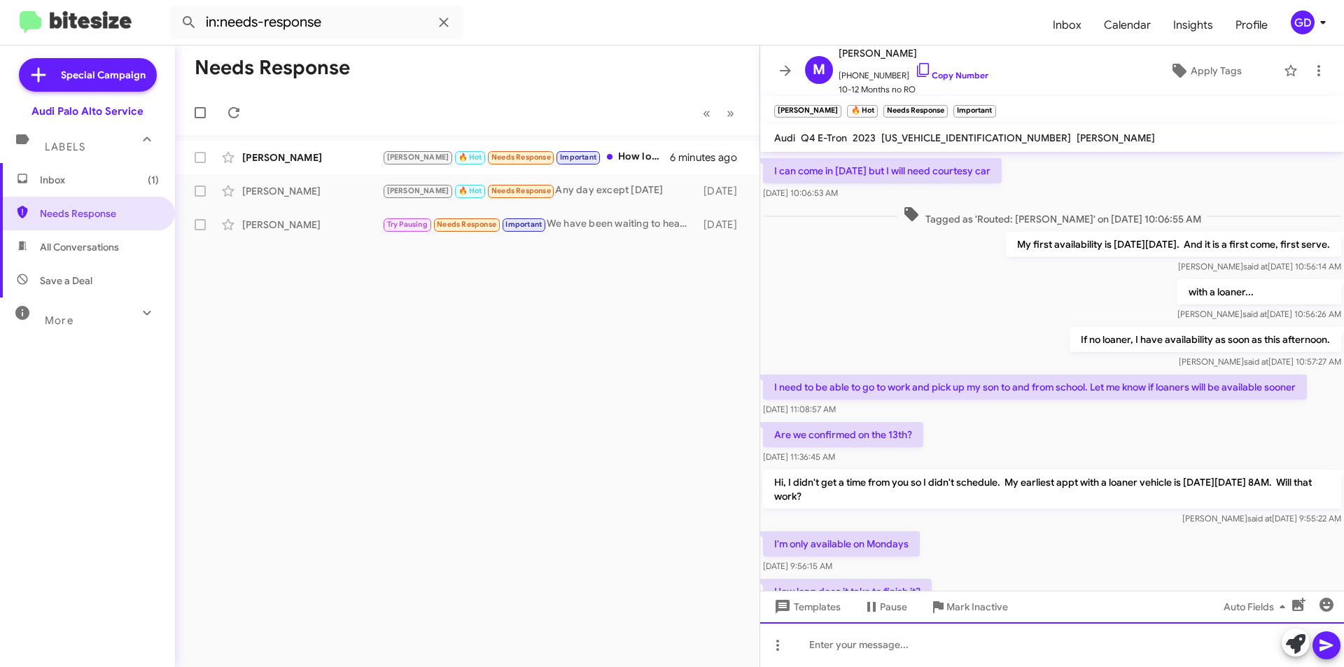
scroll to position [157, 0]
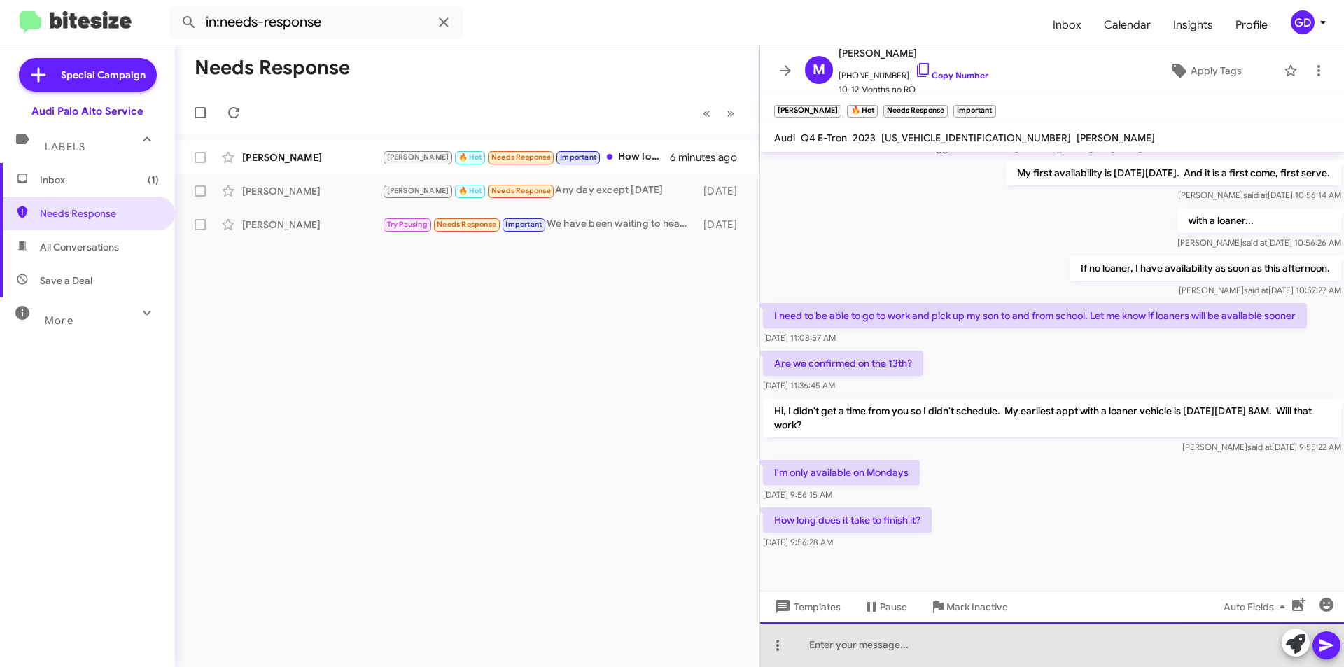
click at [818, 648] on div at bounding box center [1052, 644] width 584 height 45
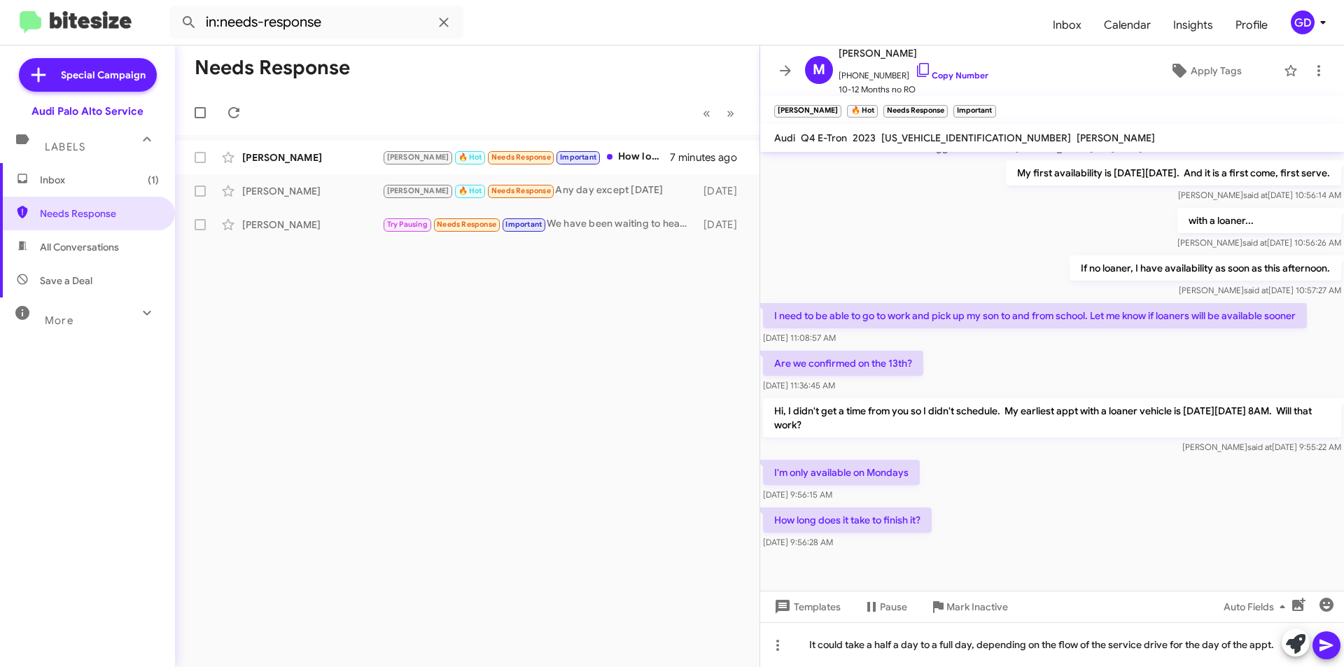
click at [1331, 644] on icon at bounding box center [1326, 645] width 17 height 17
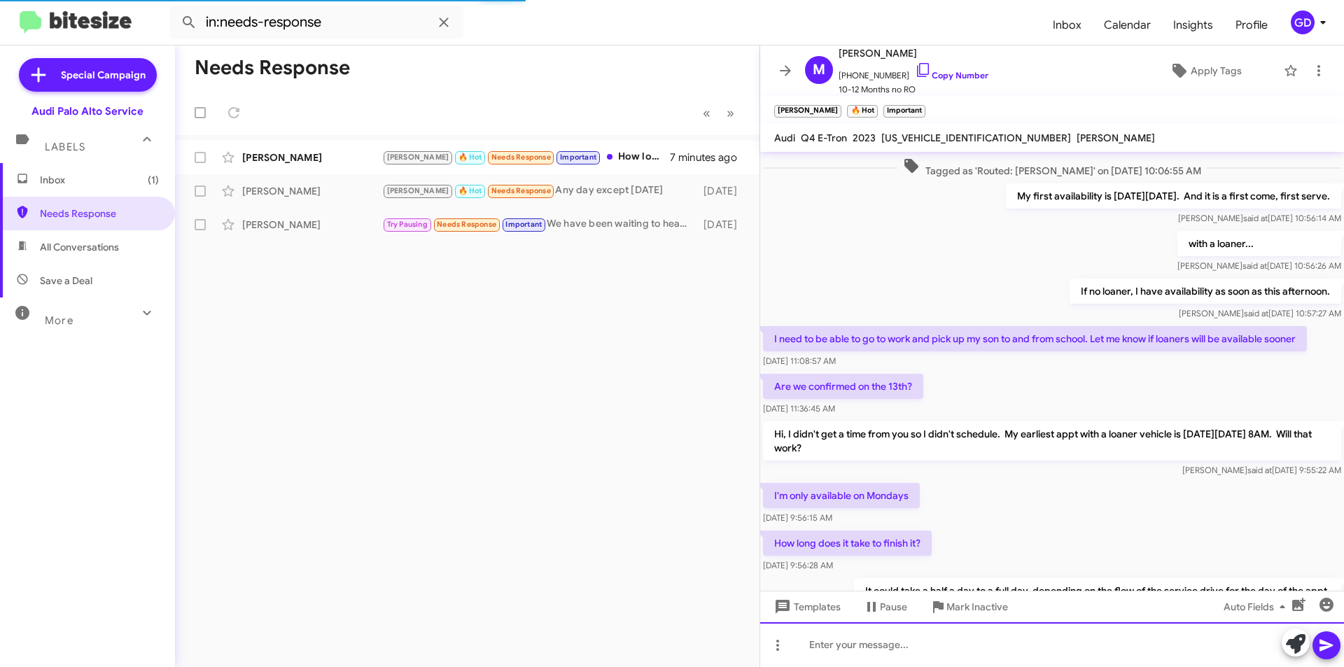
scroll to position [209, 0]
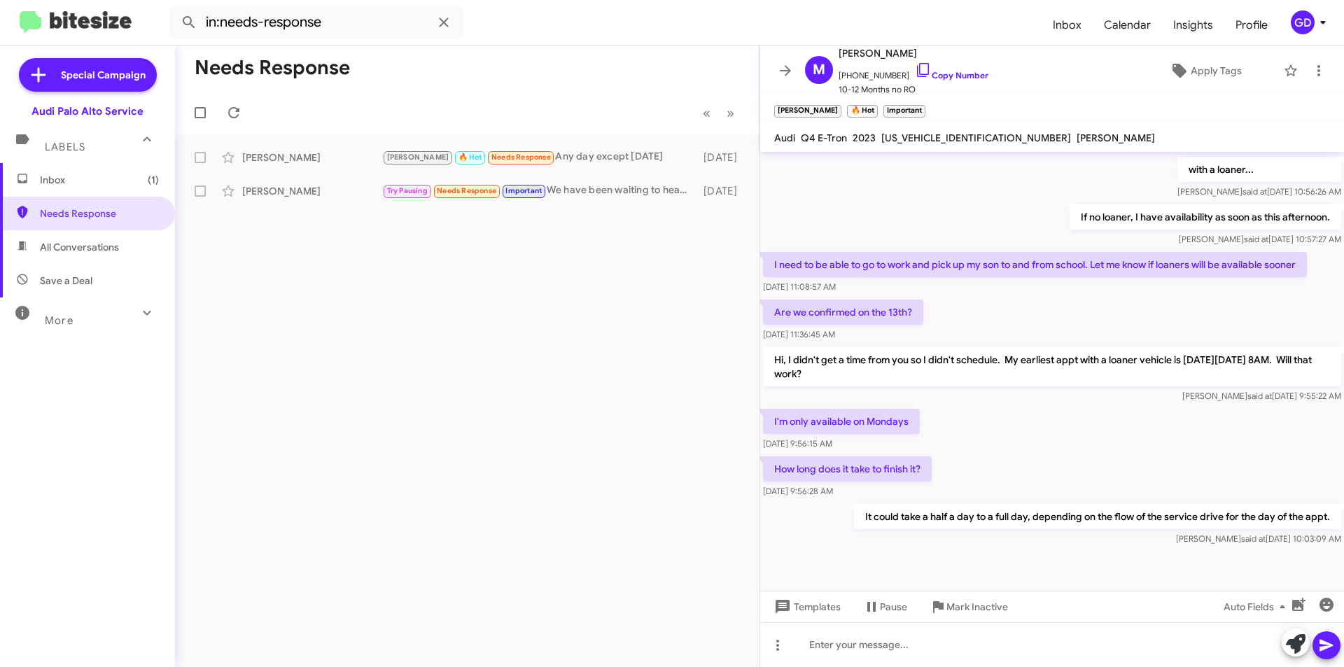
click at [80, 183] on span "Inbox (1)" at bounding box center [99, 180] width 119 height 14
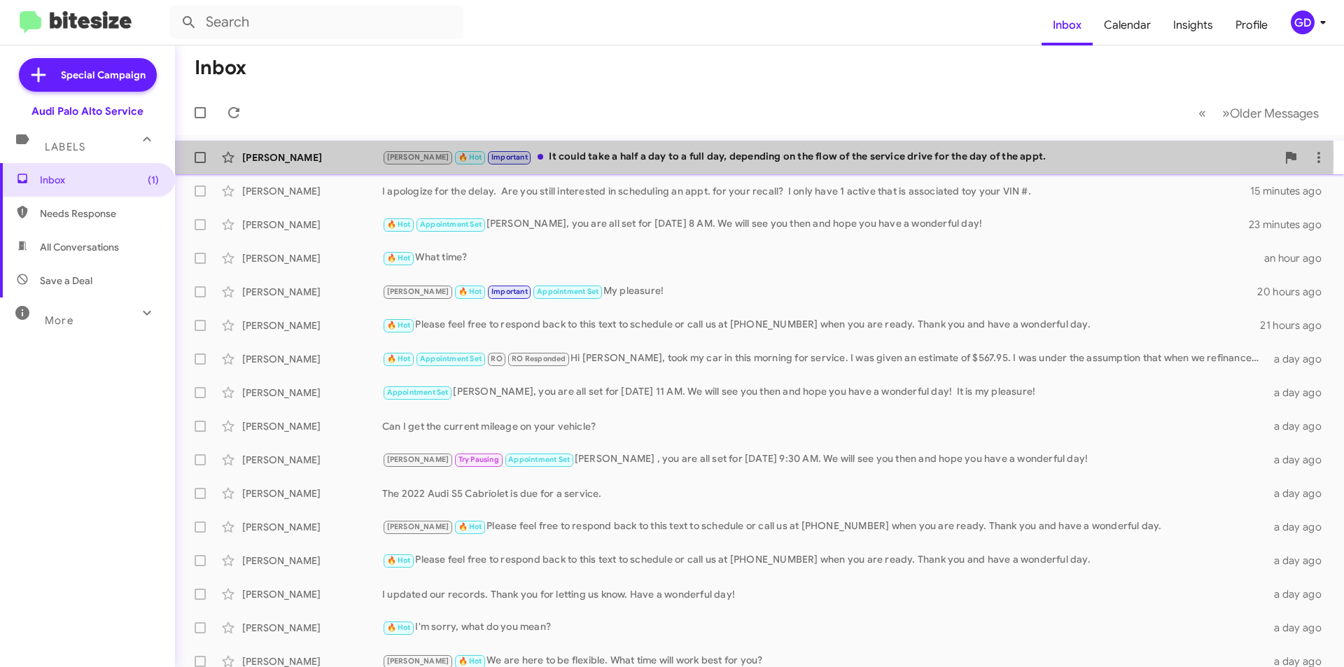
click at [575, 157] on div "[PERSON_NAME] 🔥 Hot Important It could take a half a day to a full day, dependi…" at bounding box center [829, 157] width 894 height 16
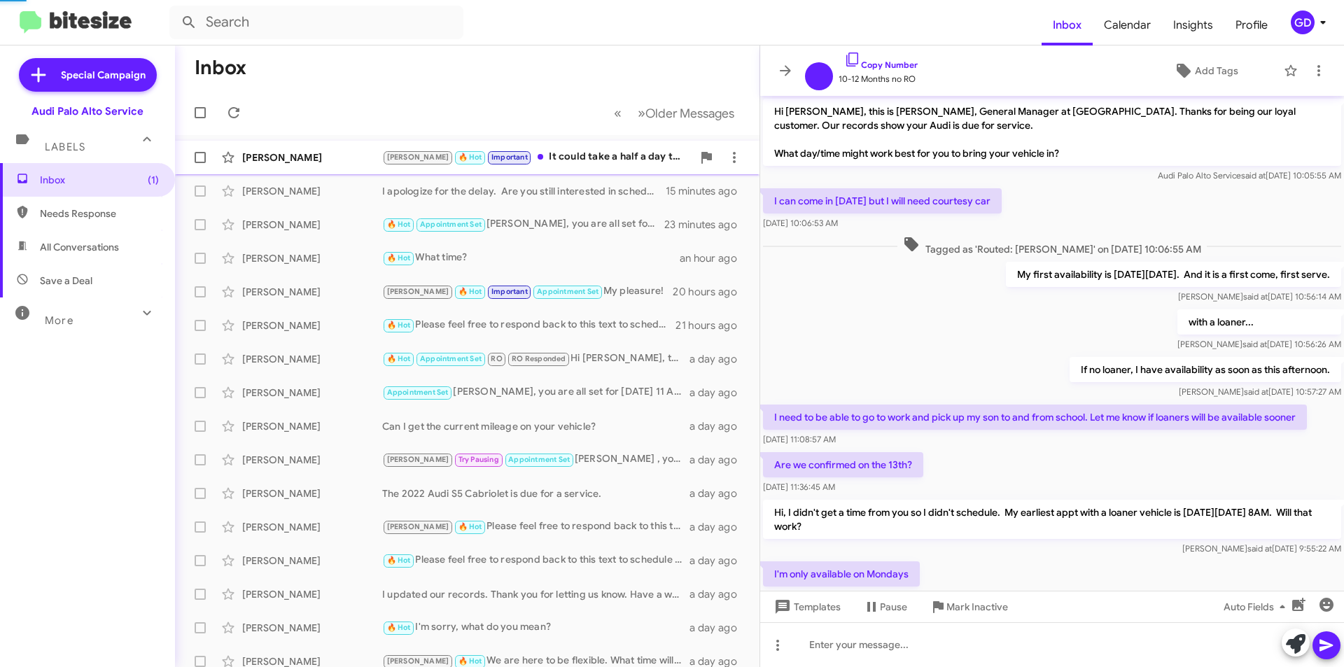
scroll to position [153, 0]
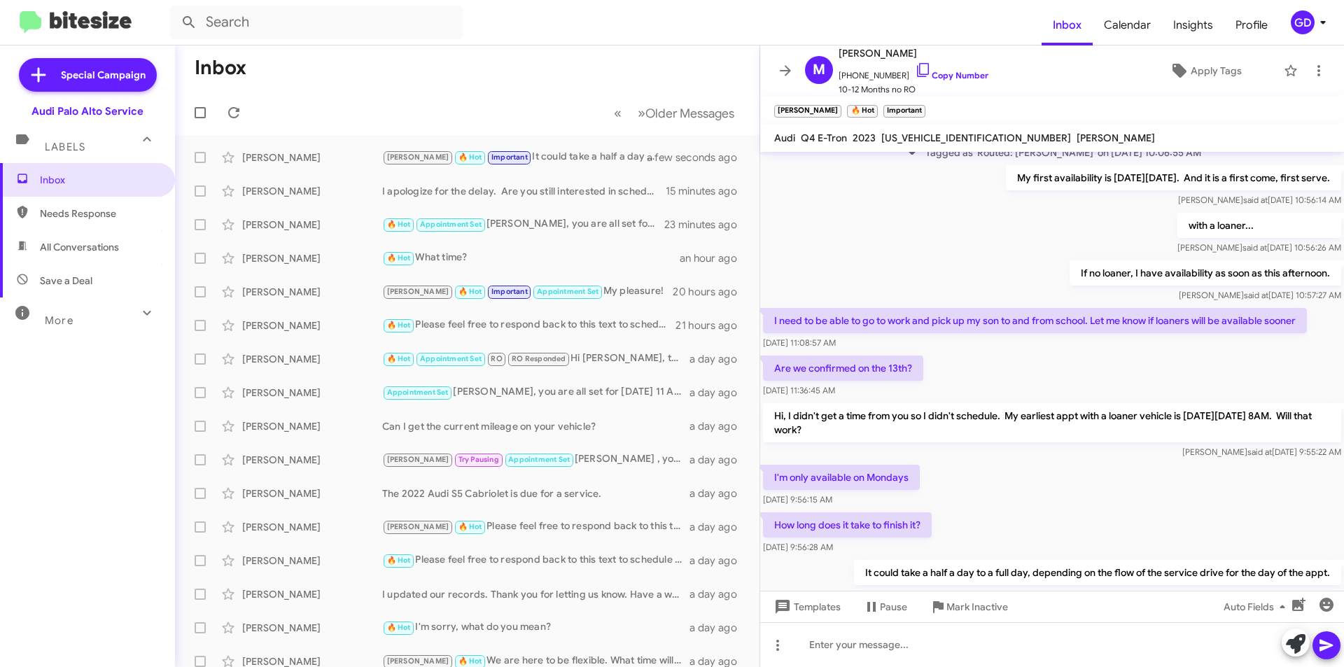
click at [87, 216] on span "Needs Response" at bounding box center [99, 213] width 119 height 14
type input "in:needs-response"
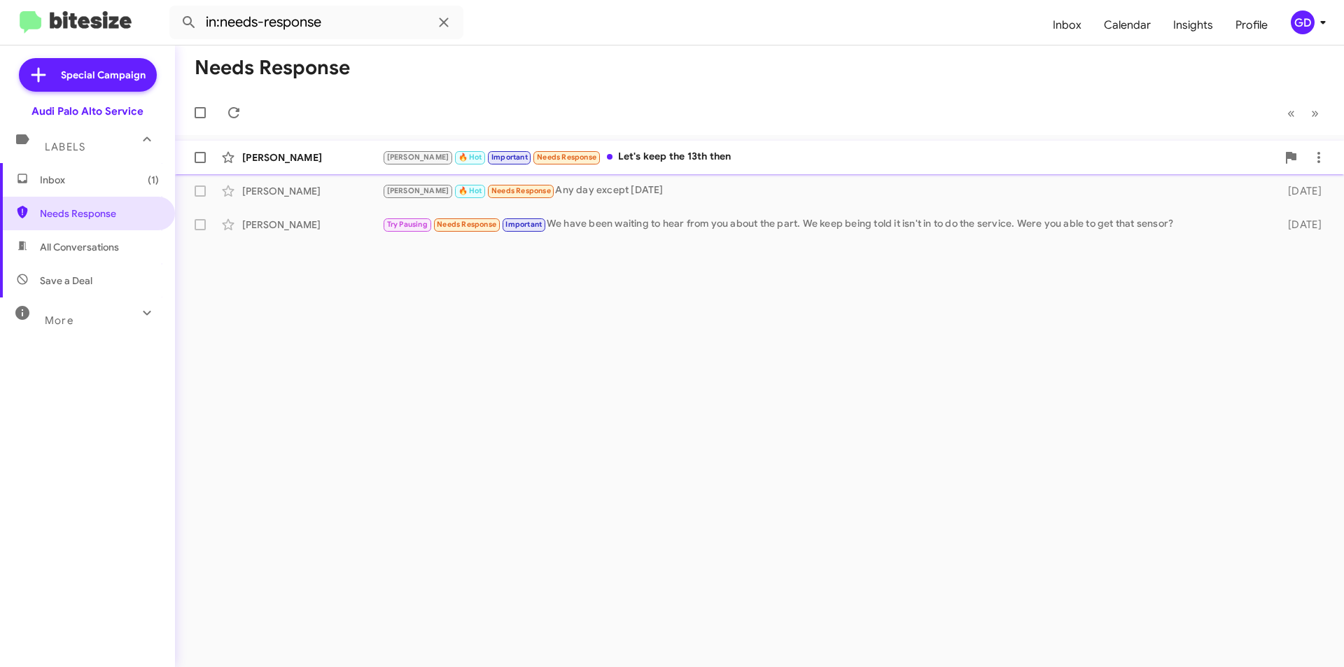
click at [296, 160] on div "[PERSON_NAME]" at bounding box center [312, 157] width 140 height 14
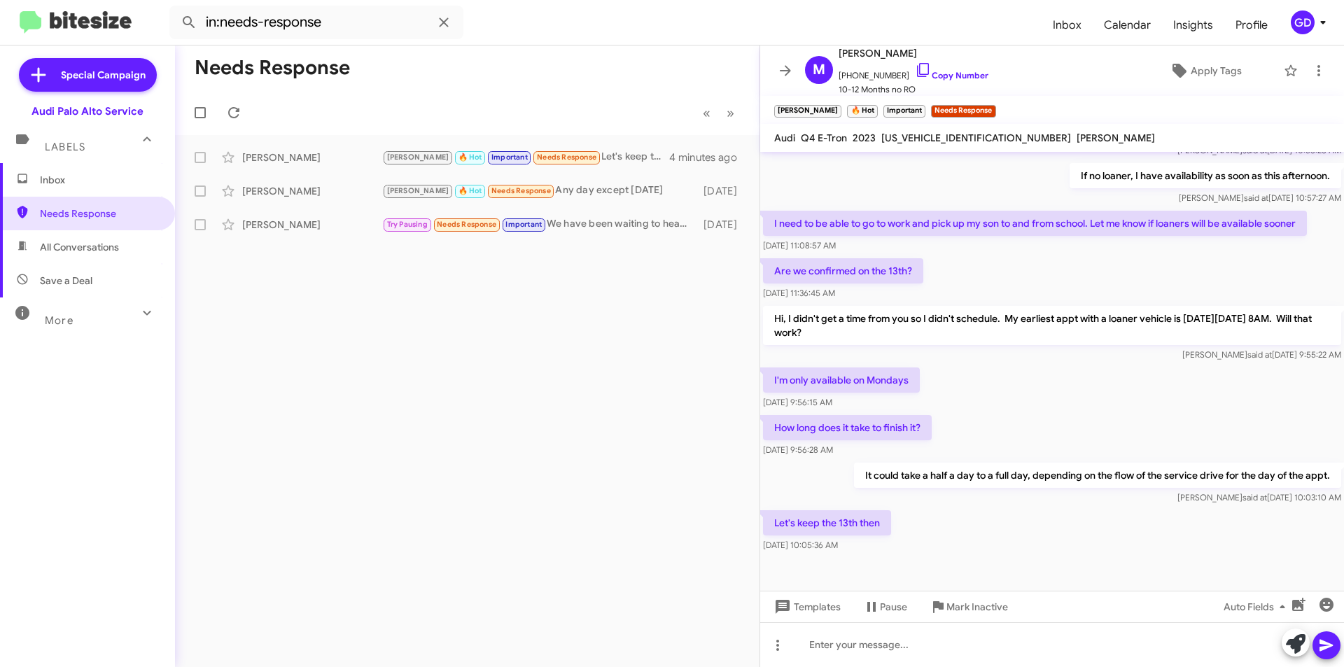
scroll to position [260, 0]
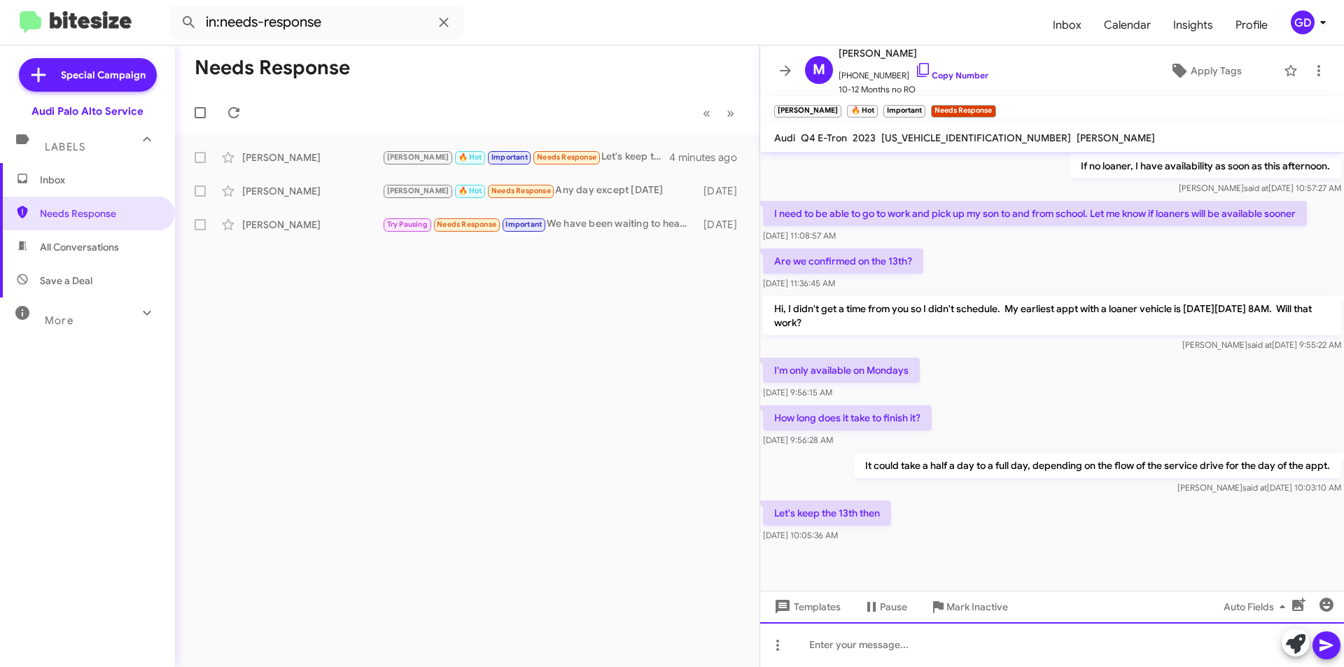
click at [858, 652] on div at bounding box center [1052, 644] width 584 height 45
click at [1318, 654] on span at bounding box center [1326, 645] width 17 height 28
